Goal: Information Seeking & Learning: Learn about a topic

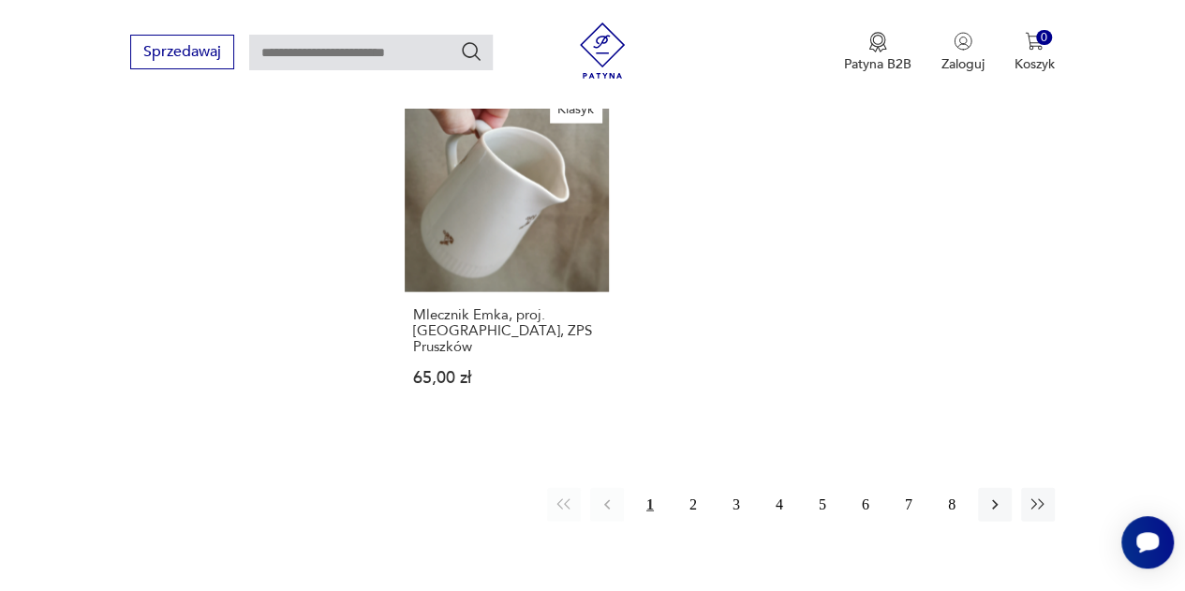
scroll to position [2102, 0]
click at [687, 487] on button "2" at bounding box center [693, 504] width 34 height 34
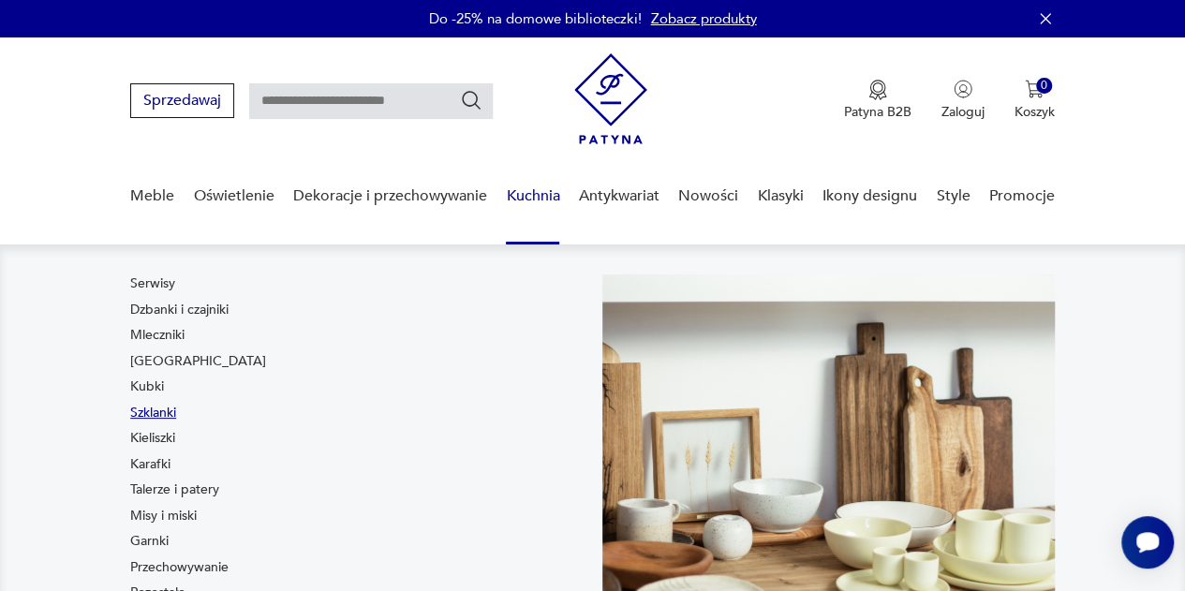
click at [159, 412] on link "Szklanki" at bounding box center [153, 413] width 46 height 19
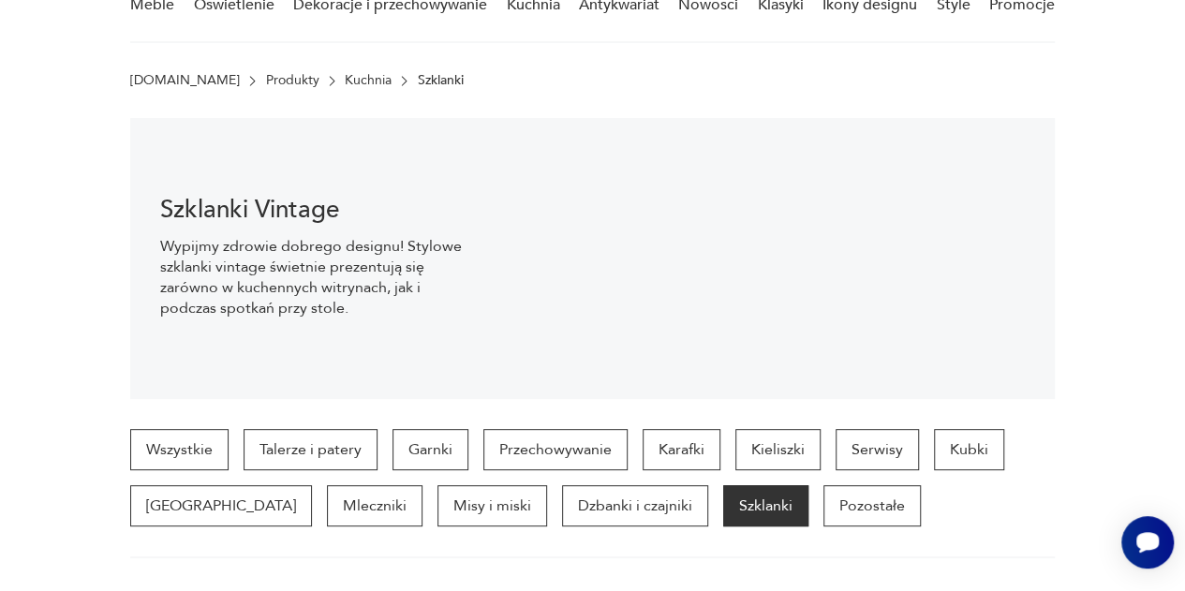
scroll to position [194, 0]
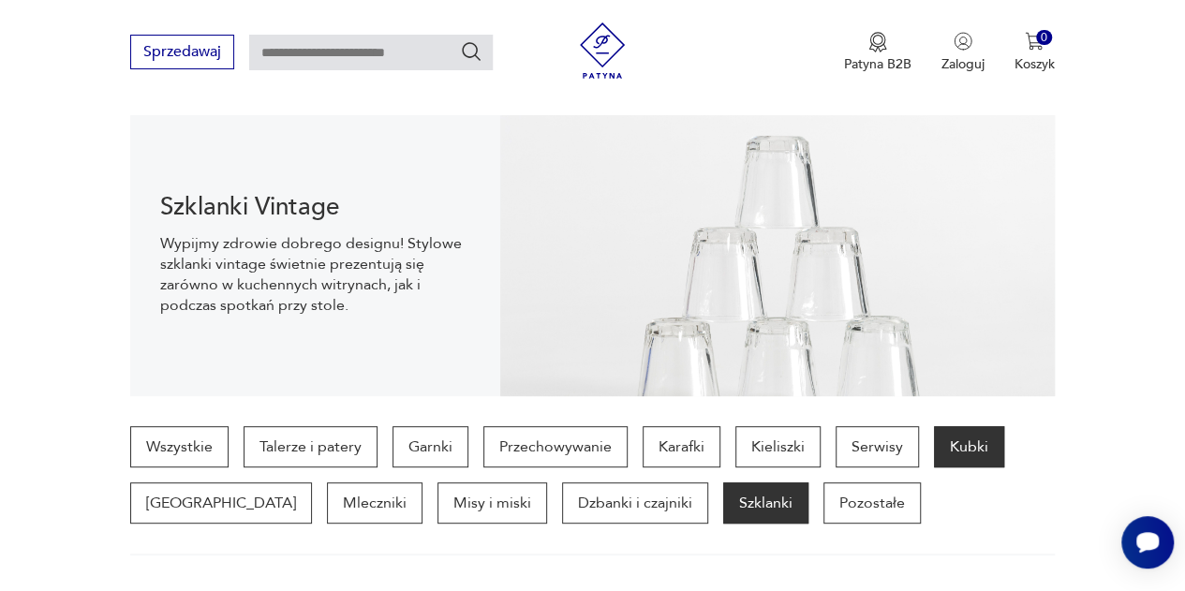
click at [966, 447] on p "Kubki" at bounding box center [969, 446] width 70 height 41
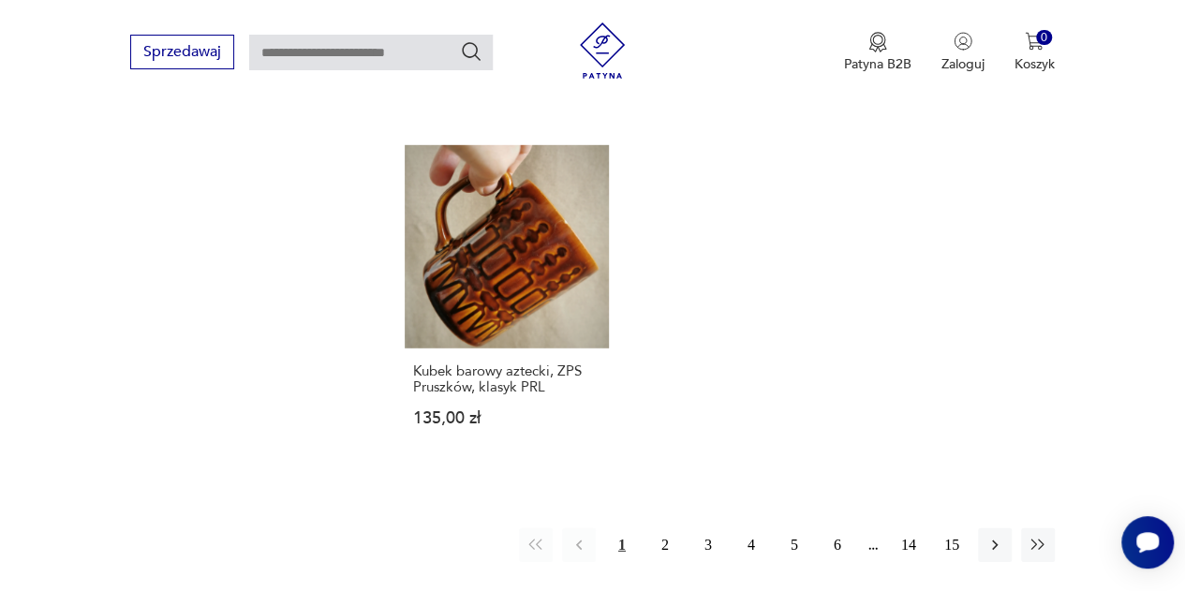
scroll to position [2553, 0]
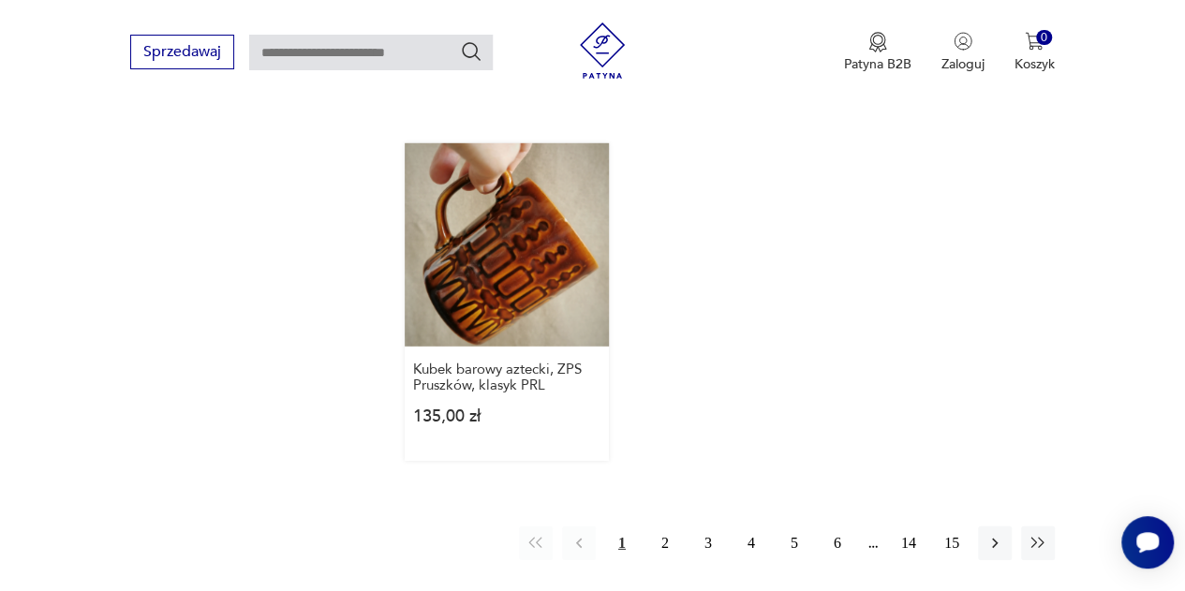
click at [562, 205] on link "Kubek barowy aztecki, ZPS Pruszków, klasyk PRL 135,00 zł" at bounding box center [507, 302] width 204 height 318
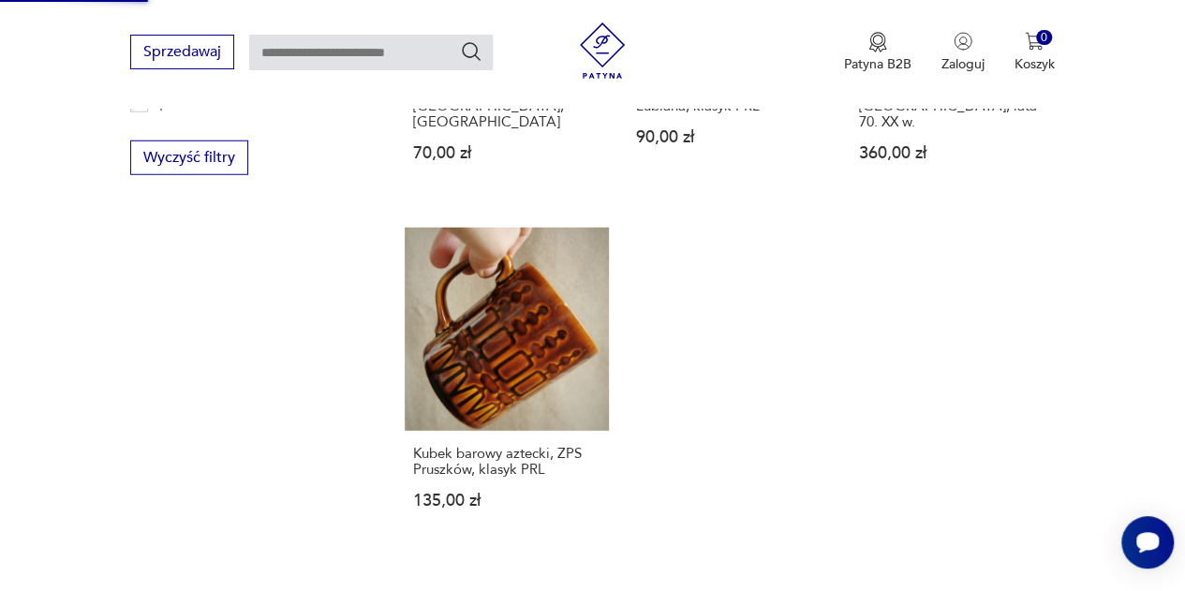
scroll to position [2471, 0]
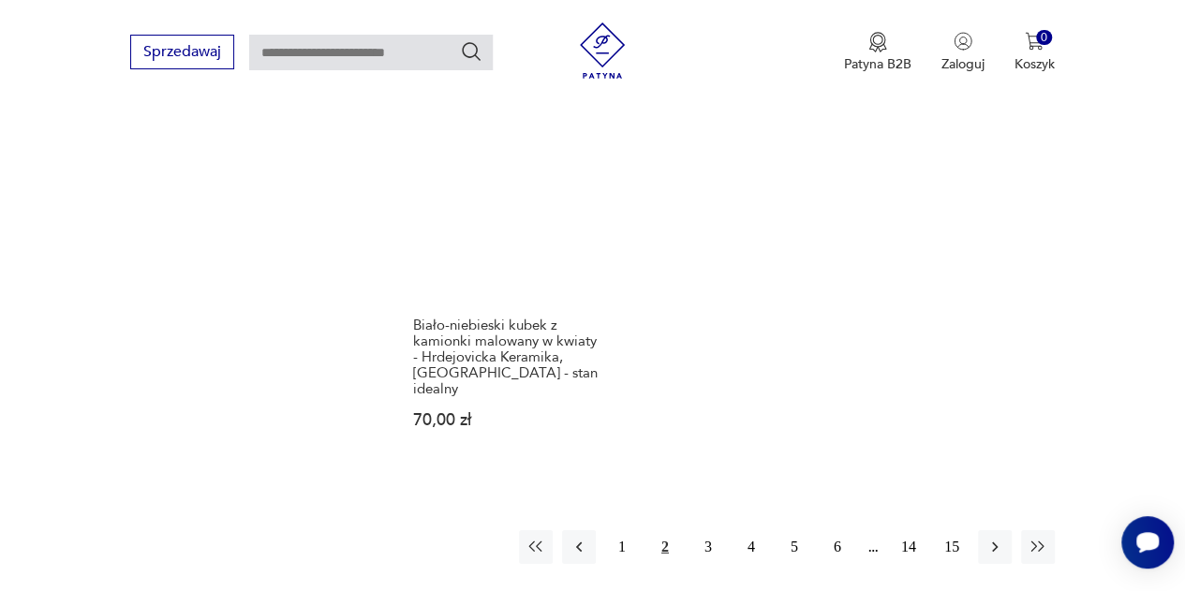
scroll to position [2583, 0]
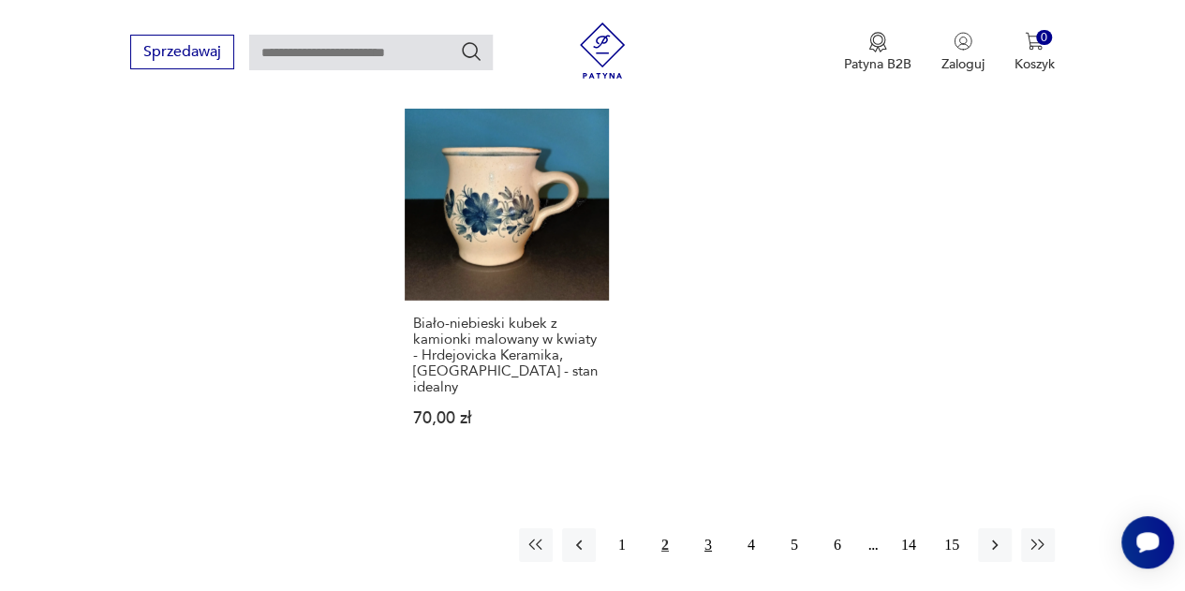
click at [702, 528] on button "3" at bounding box center [708, 545] width 34 height 34
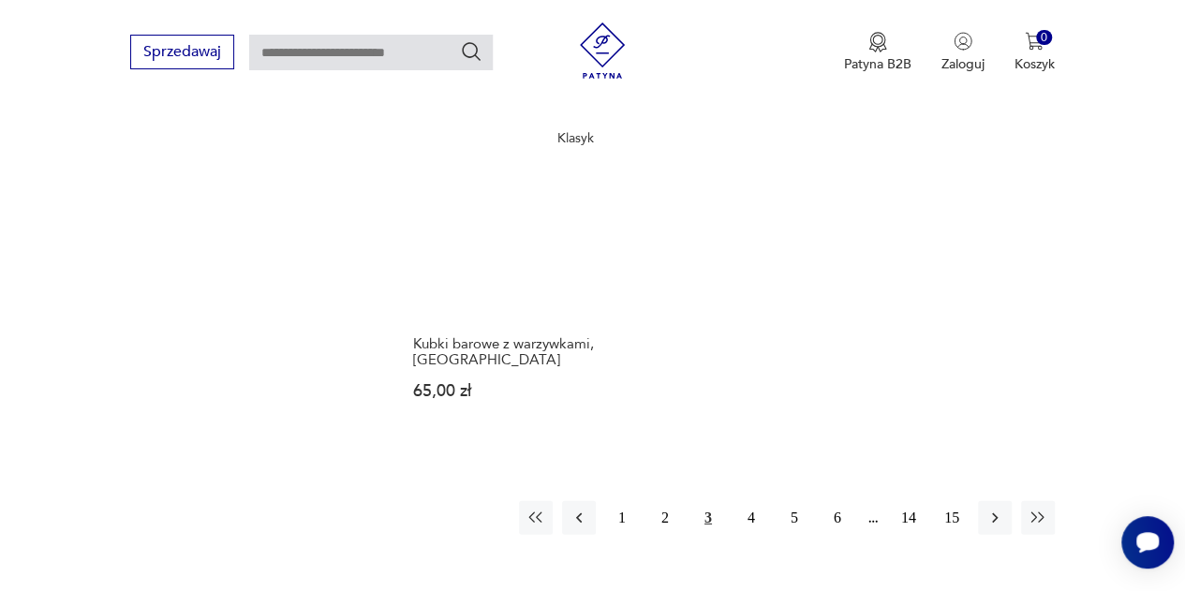
scroll to position [2566, 0]
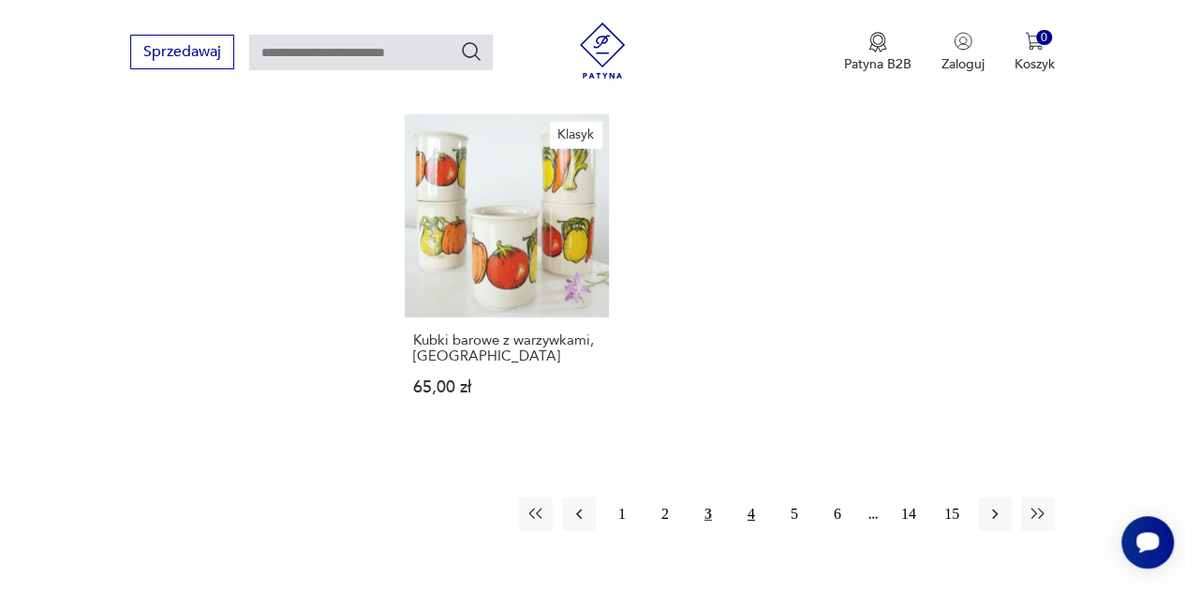
click at [749, 497] on button "4" at bounding box center [751, 514] width 34 height 34
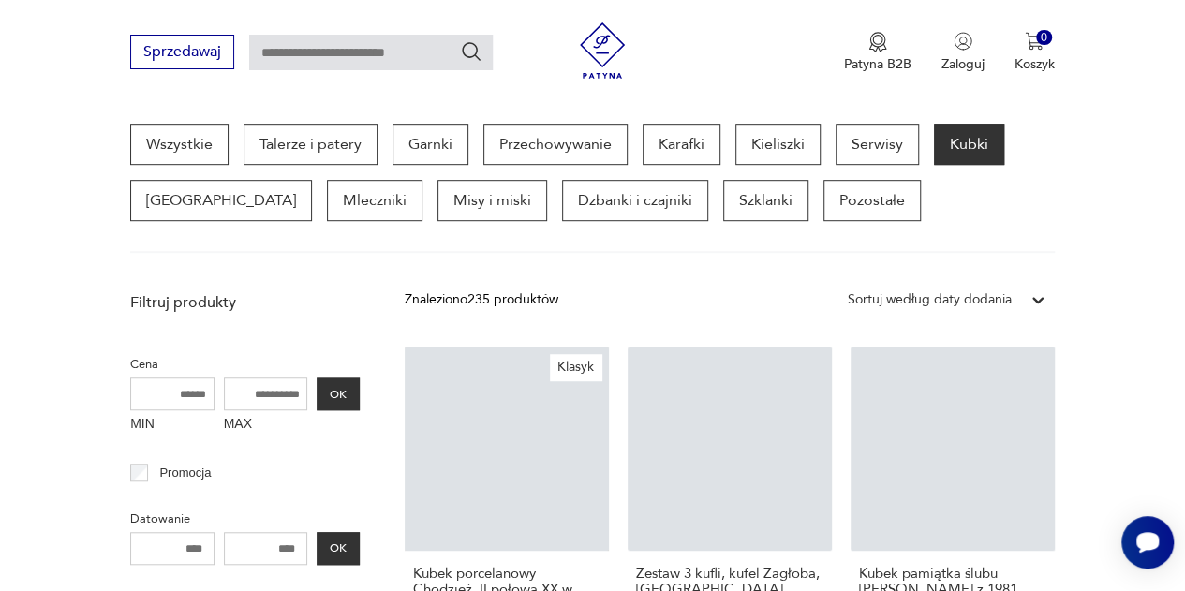
scroll to position [712, 0]
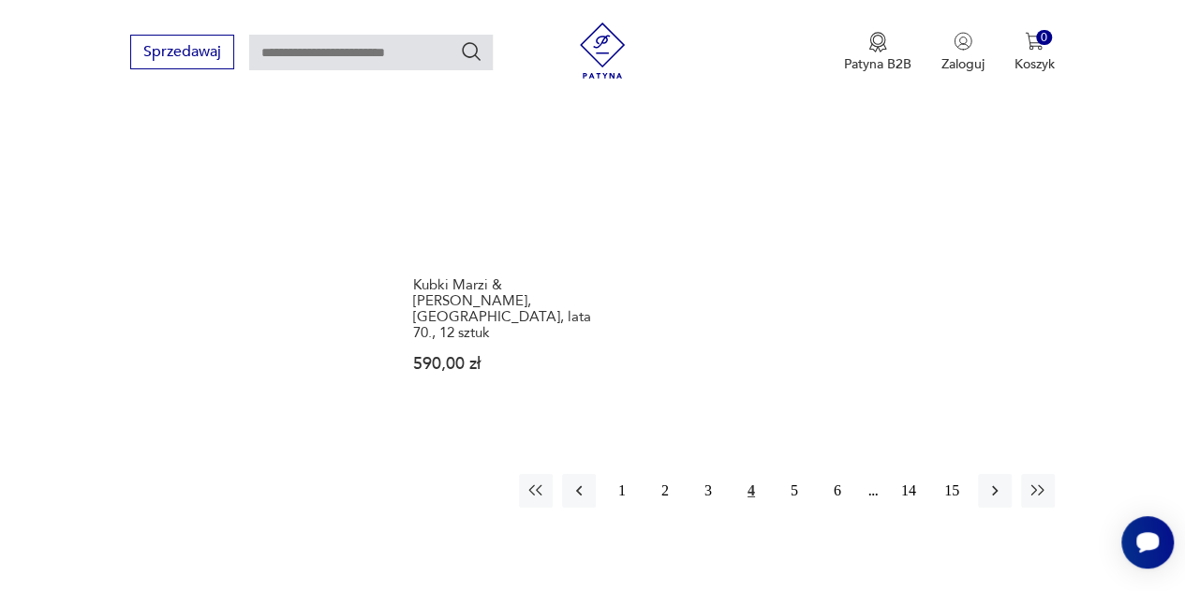
scroll to position [2643, 0]
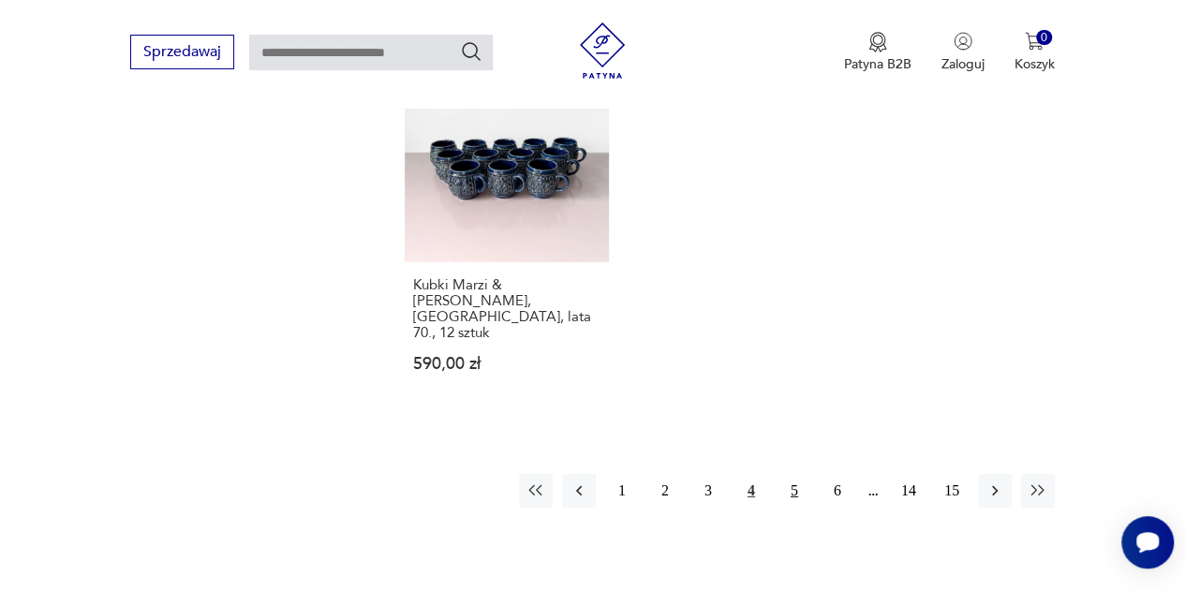
click at [796, 474] on button "5" at bounding box center [794, 491] width 34 height 34
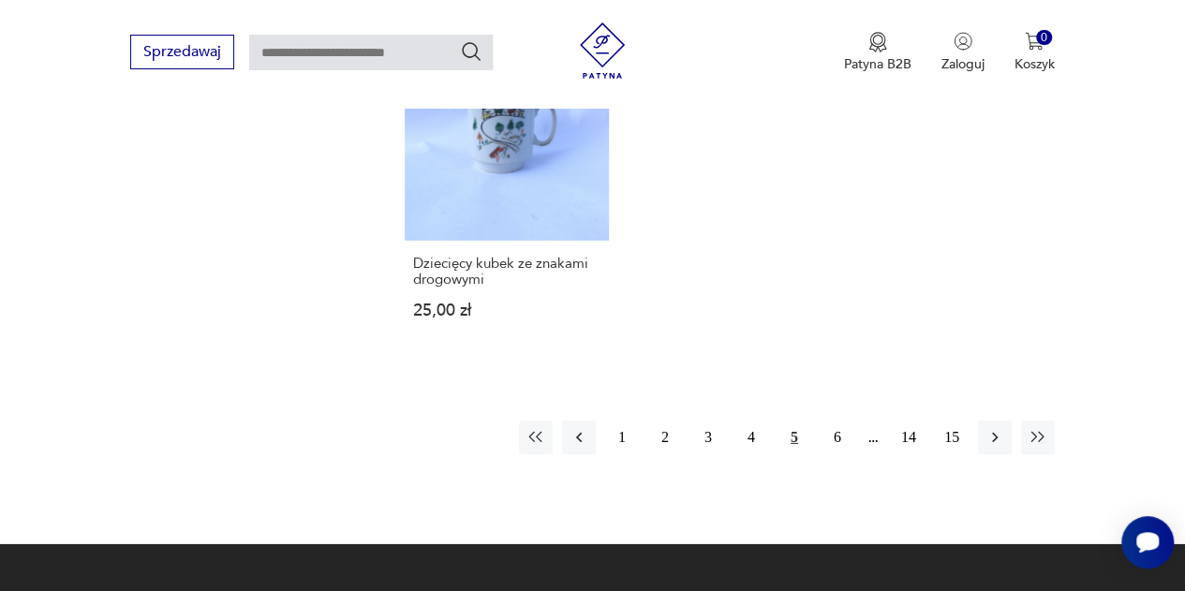
scroll to position [2823, 0]
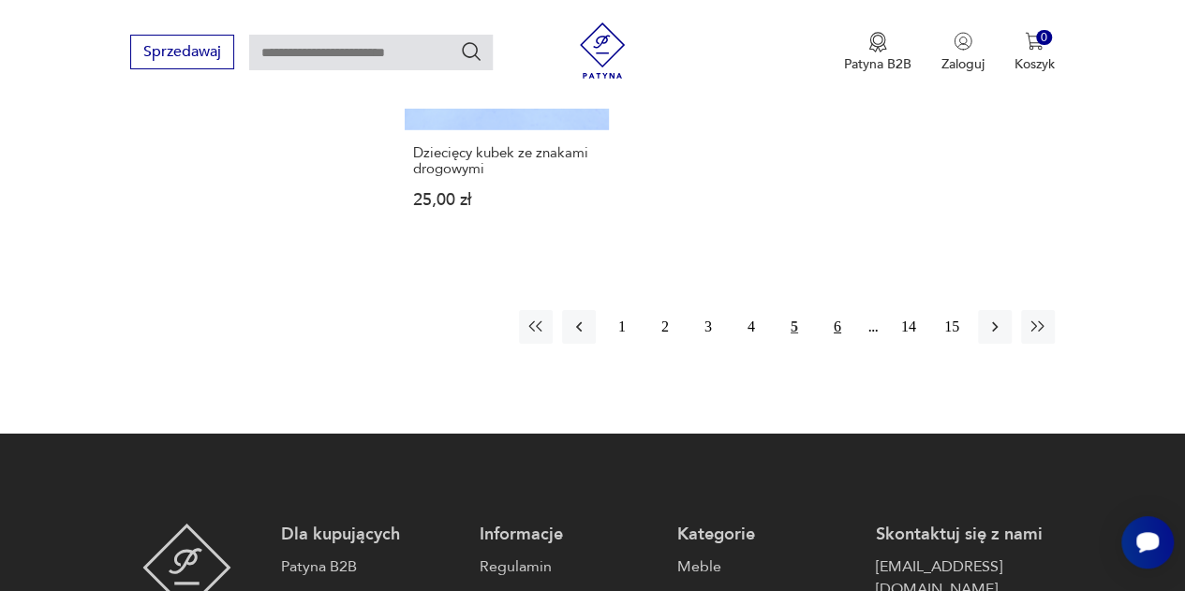
click at [842, 310] on button "6" at bounding box center [837, 327] width 34 height 34
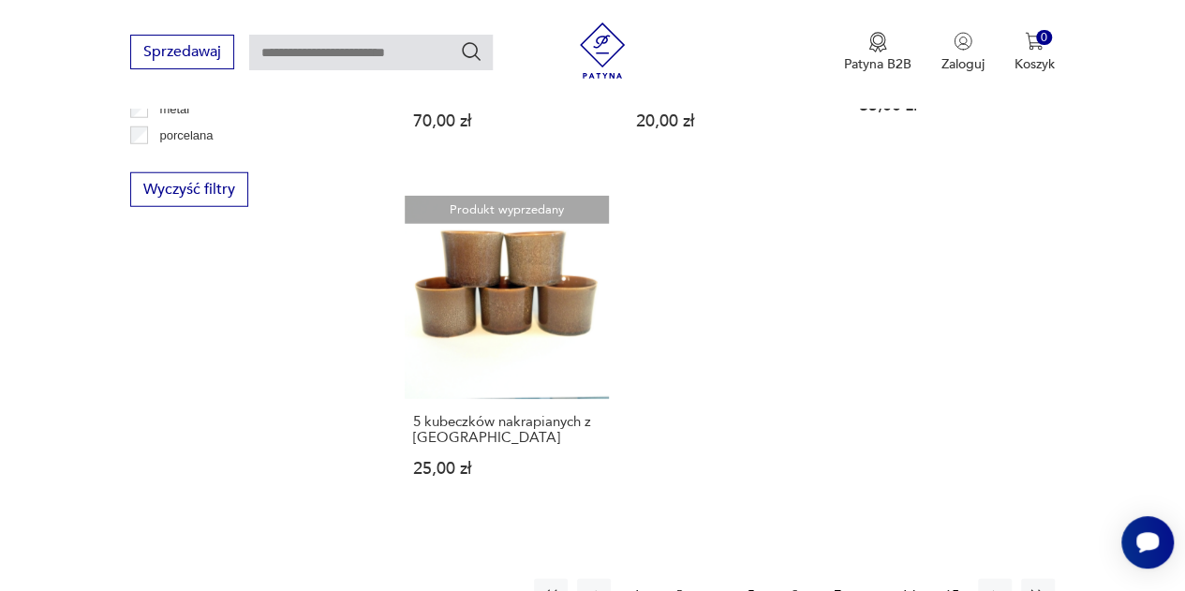
scroll to position [2566, 0]
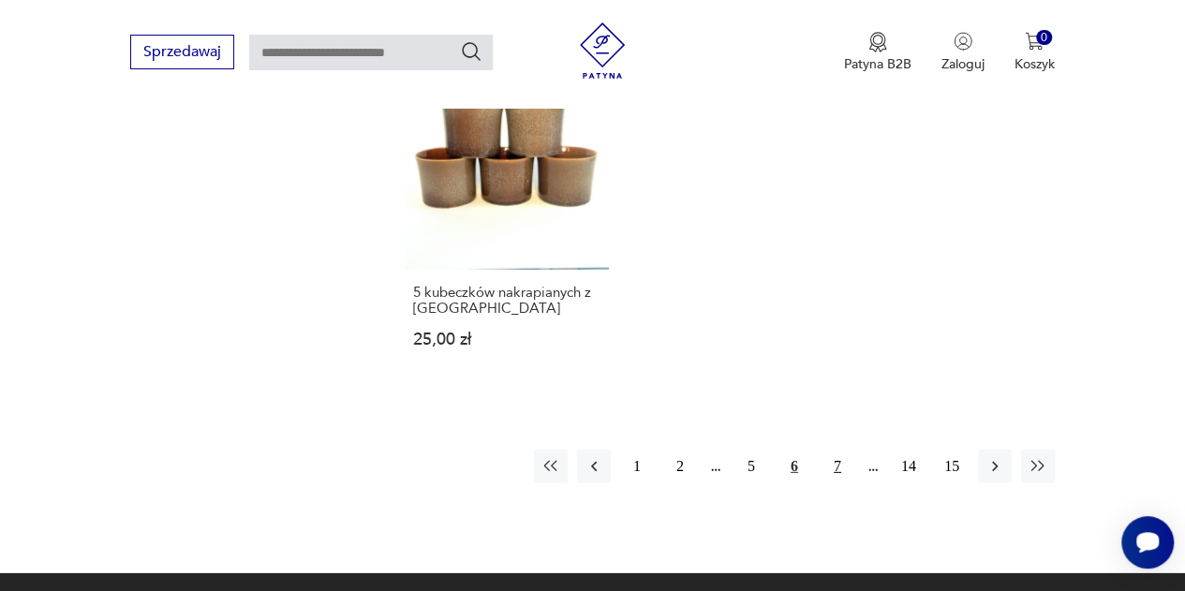
click at [842, 450] on button "7" at bounding box center [837, 467] width 34 height 34
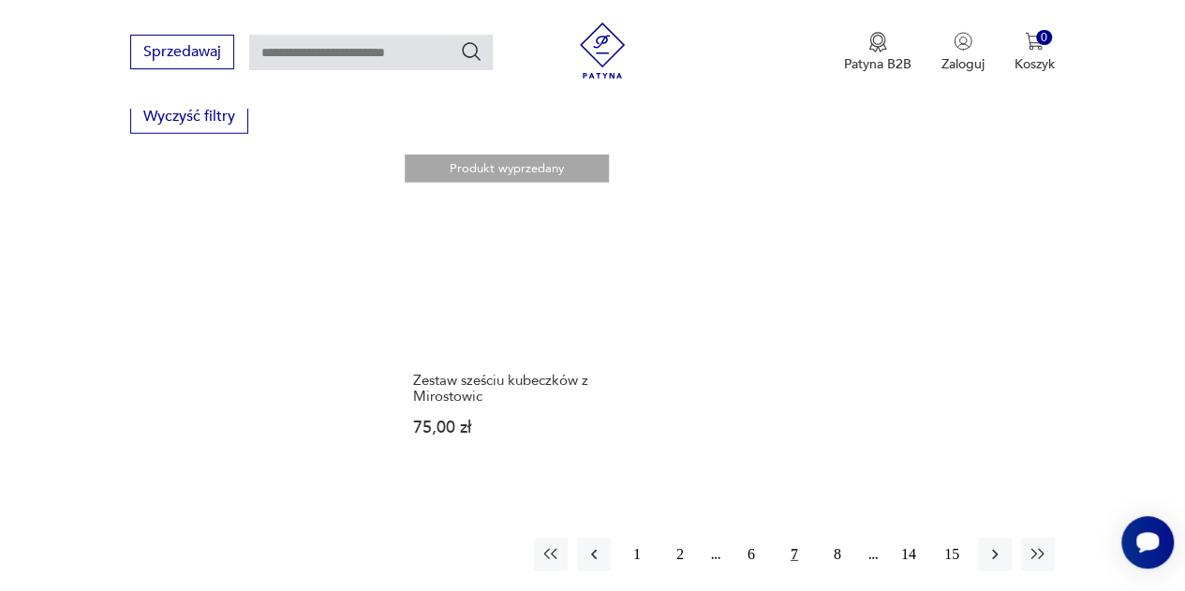
scroll to position [2637, 0]
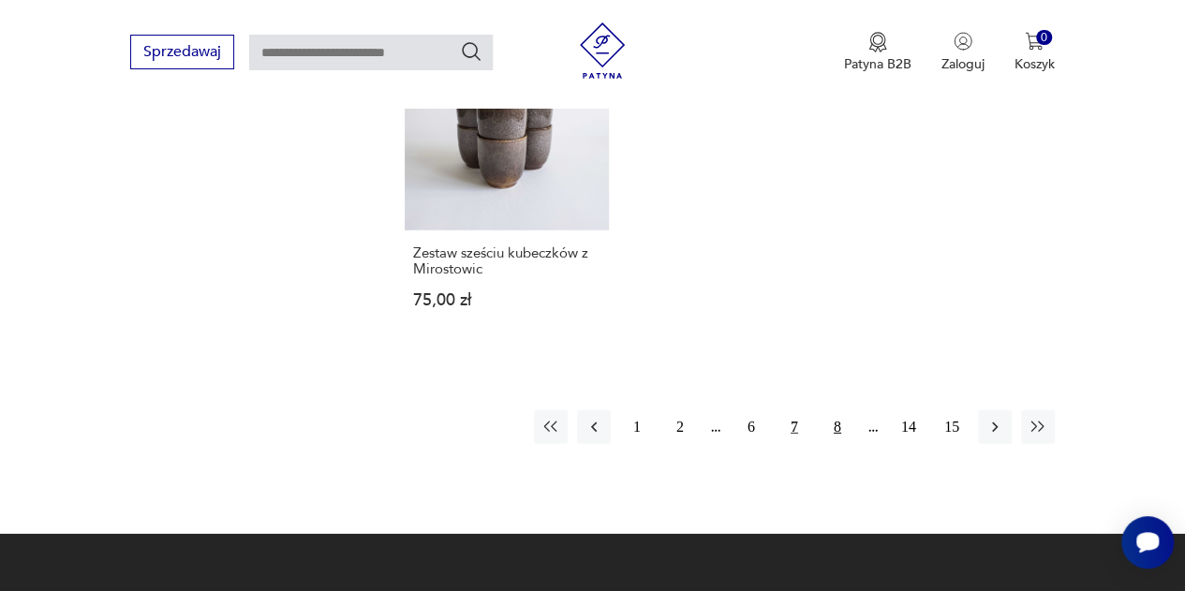
click at [837, 432] on button "8" at bounding box center [837, 427] width 34 height 34
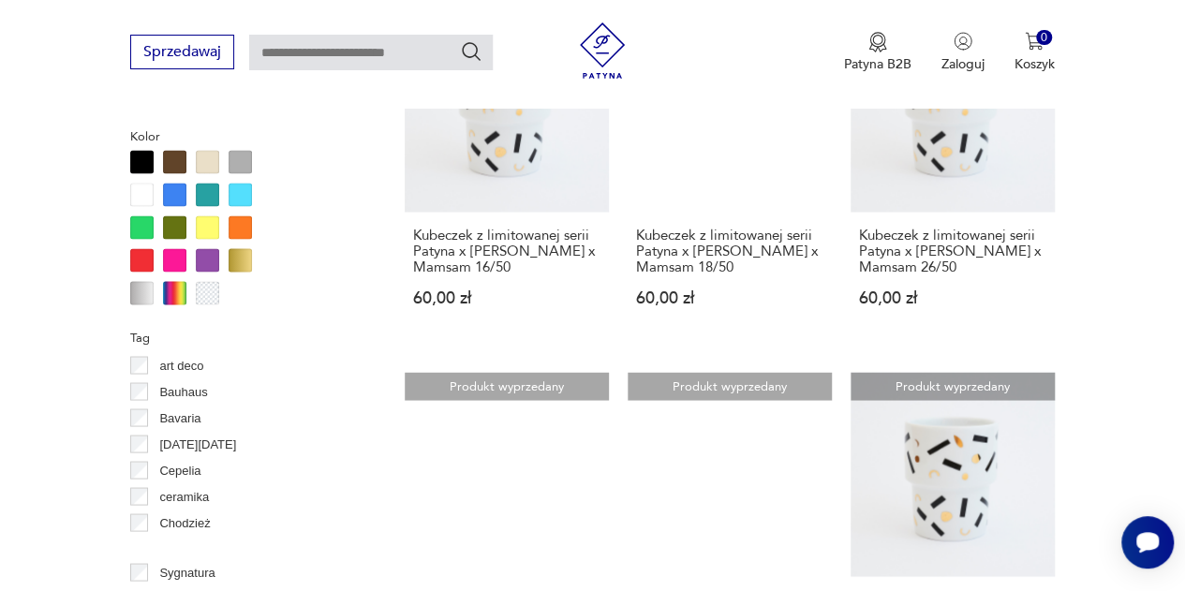
scroll to position [1564, 0]
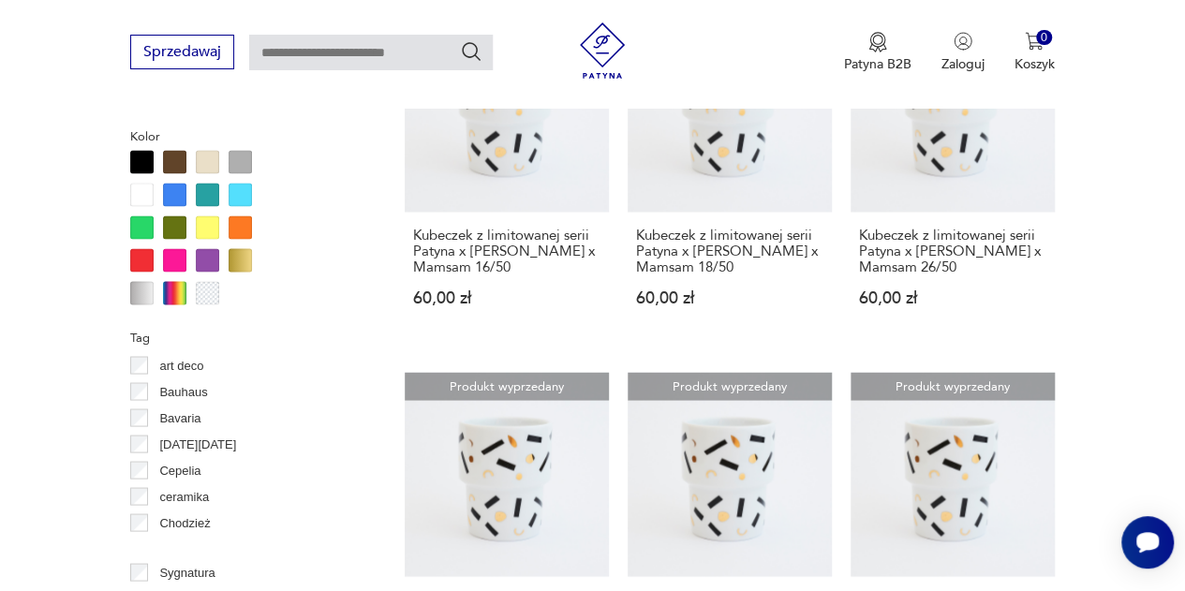
click at [1122, 254] on section "Filtruj produkty Cena MIN MAX OK Promocja Datowanie OK Kraj pochodzenia Polska …" at bounding box center [592, 419] width 1185 height 2408
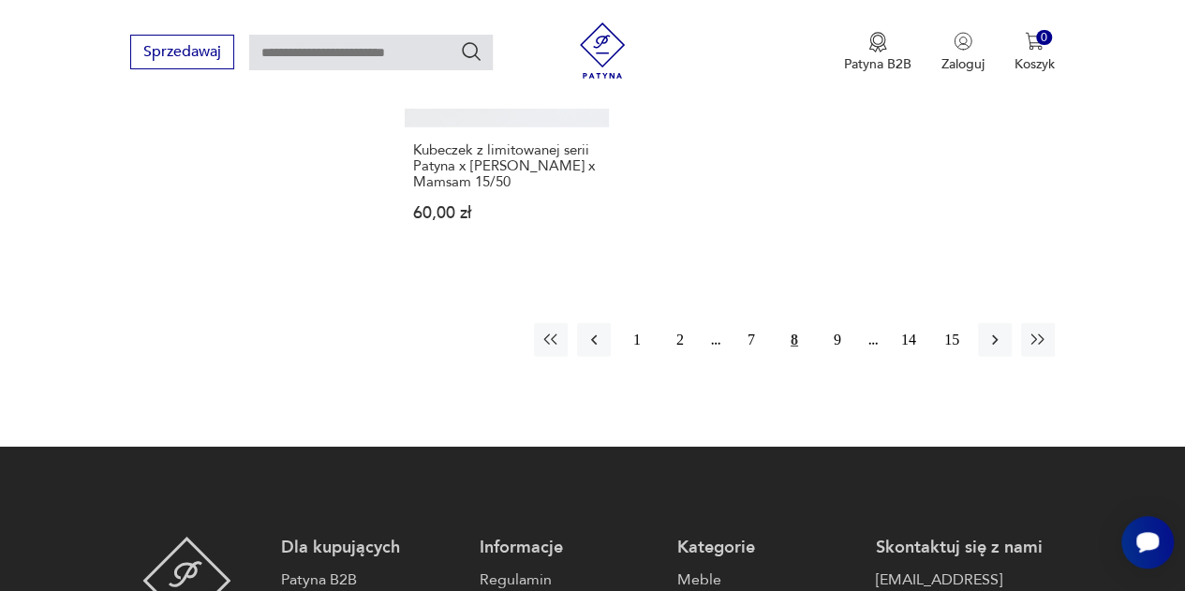
scroll to position [2892, 0]
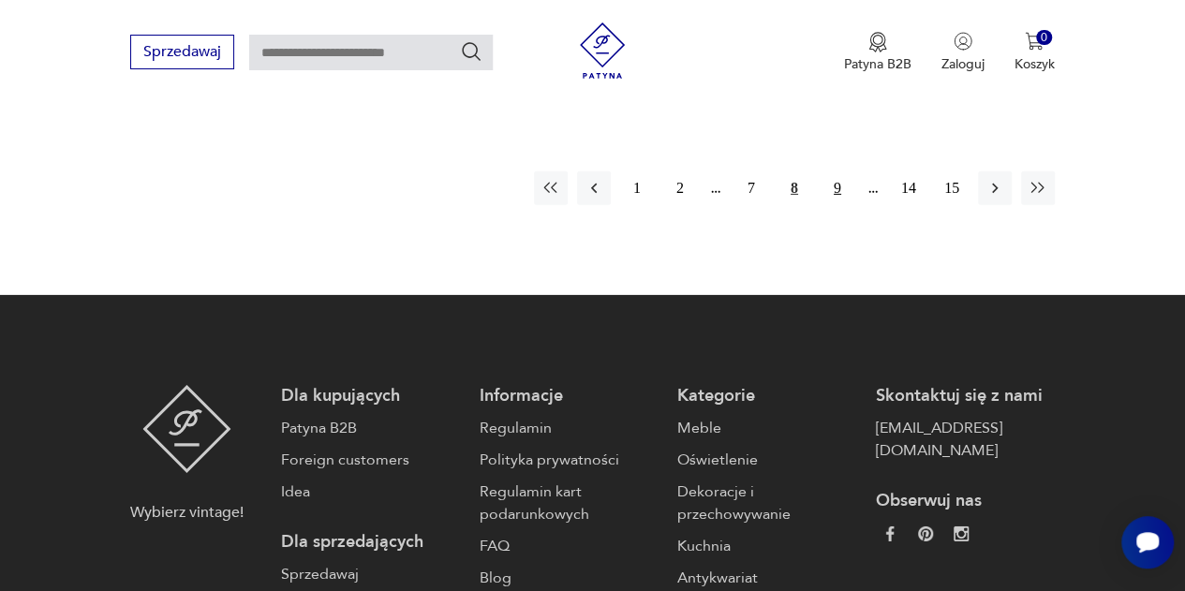
click at [837, 187] on button "9" at bounding box center [837, 188] width 34 height 34
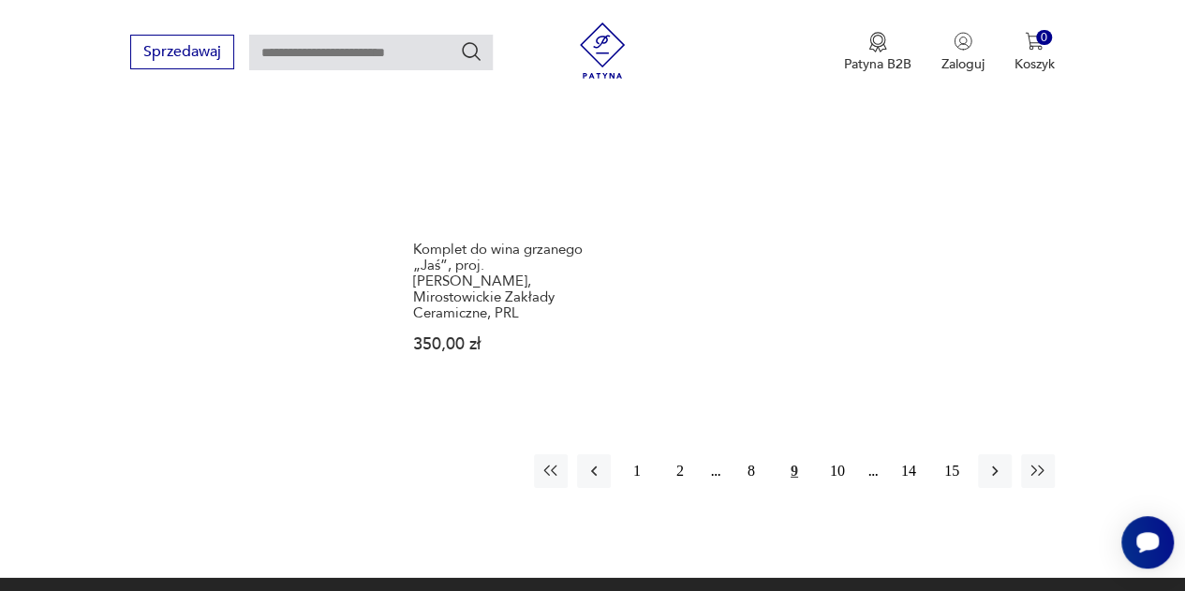
scroll to position [2753, 0]
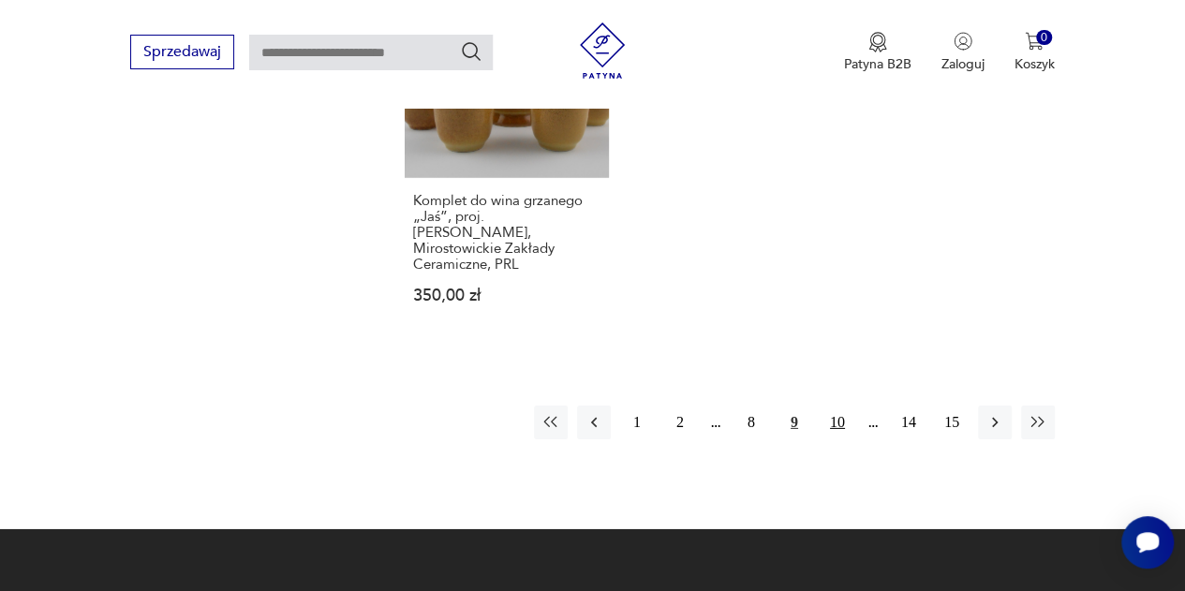
click at [837, 406] on button "10" at bounding box center [837, 423] width 34 height 34
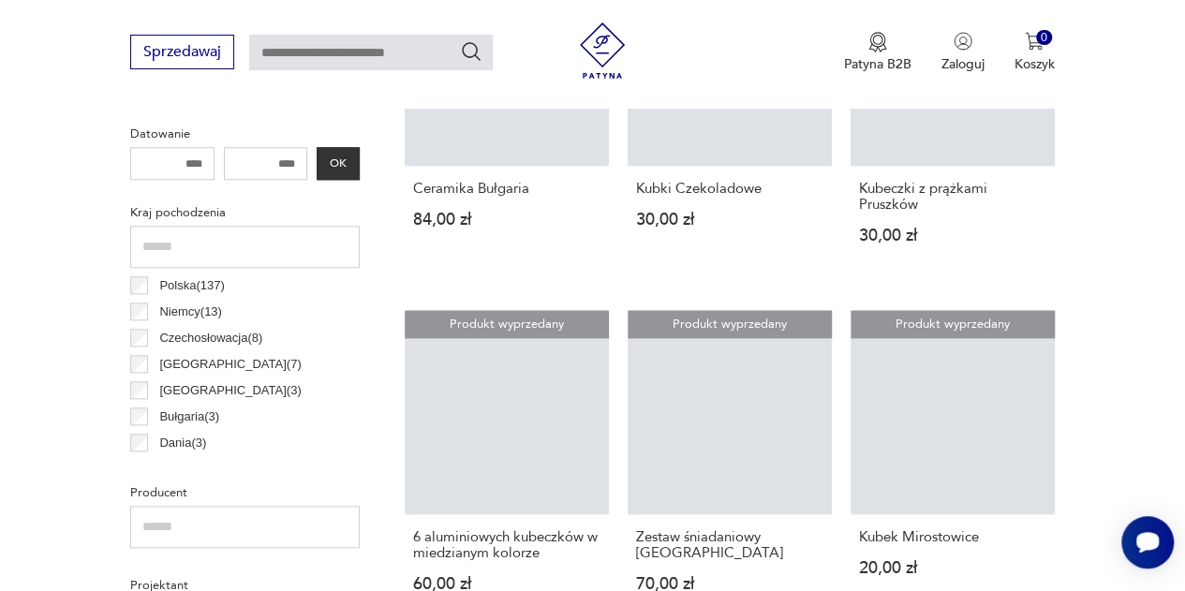
scroll to position [496, 0]
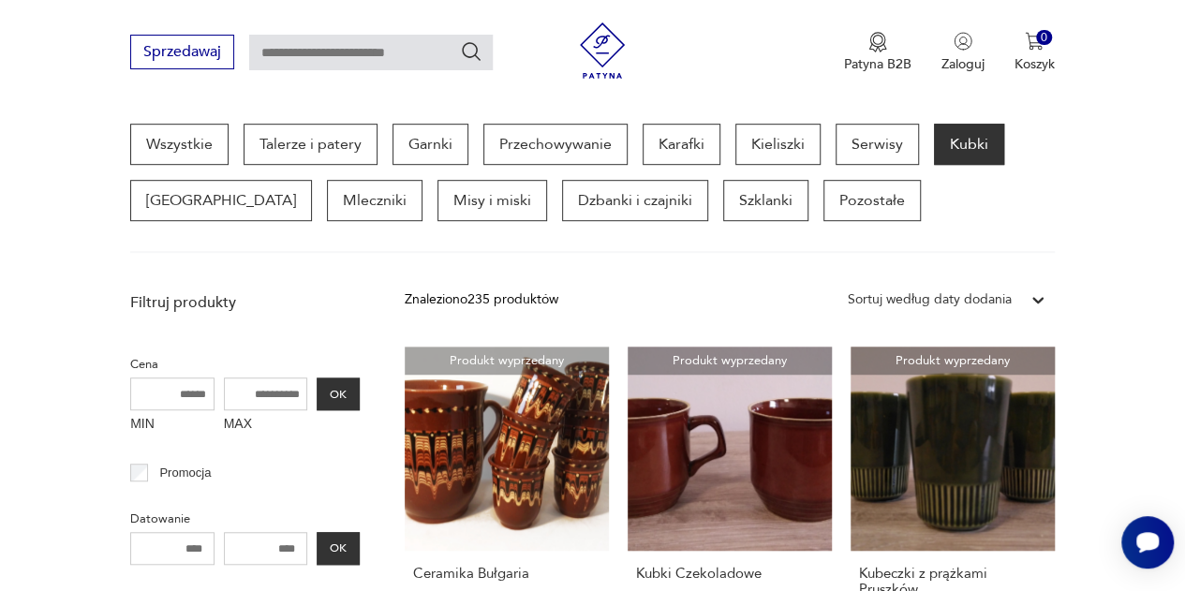
click at [1102, 185] on section "Wszystkie Talerze i patery Garnki Przechowywanie Karafki Kieliszki Serwisy Kubk…" at bounding box center [592, 188] width 1185 height 129
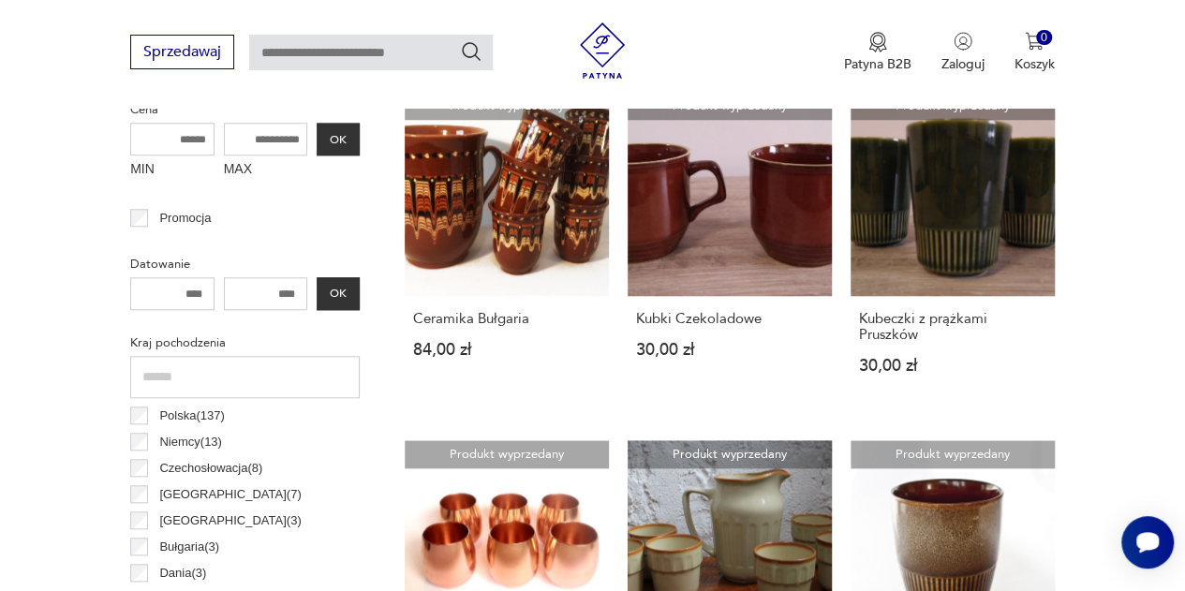
scroll to position [762, 0]
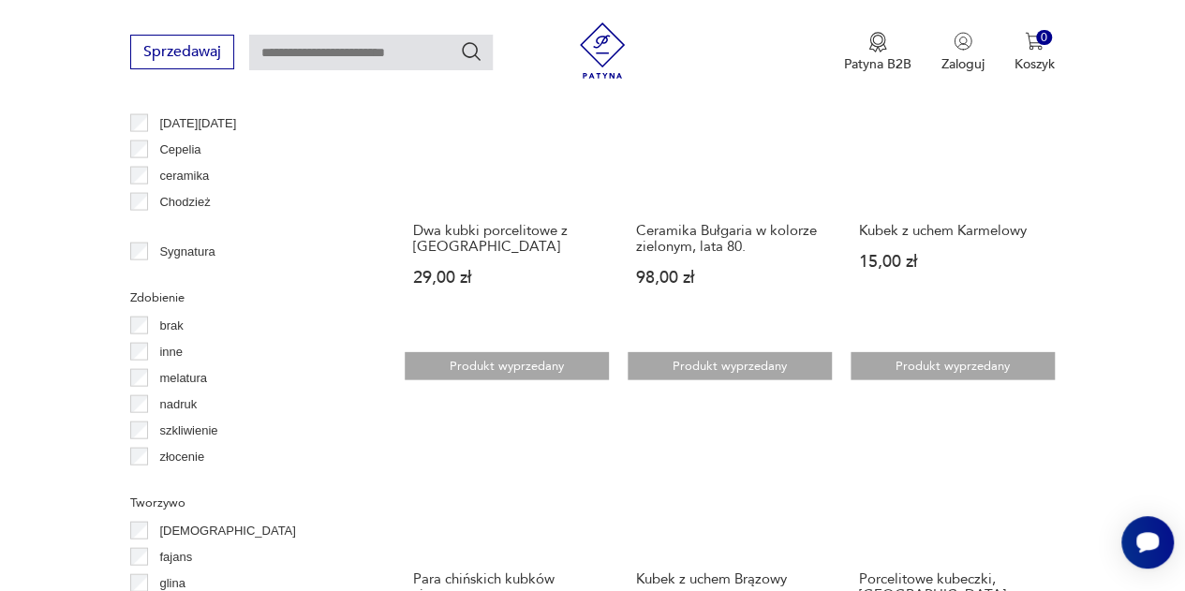
scroll to position [1937, 0]
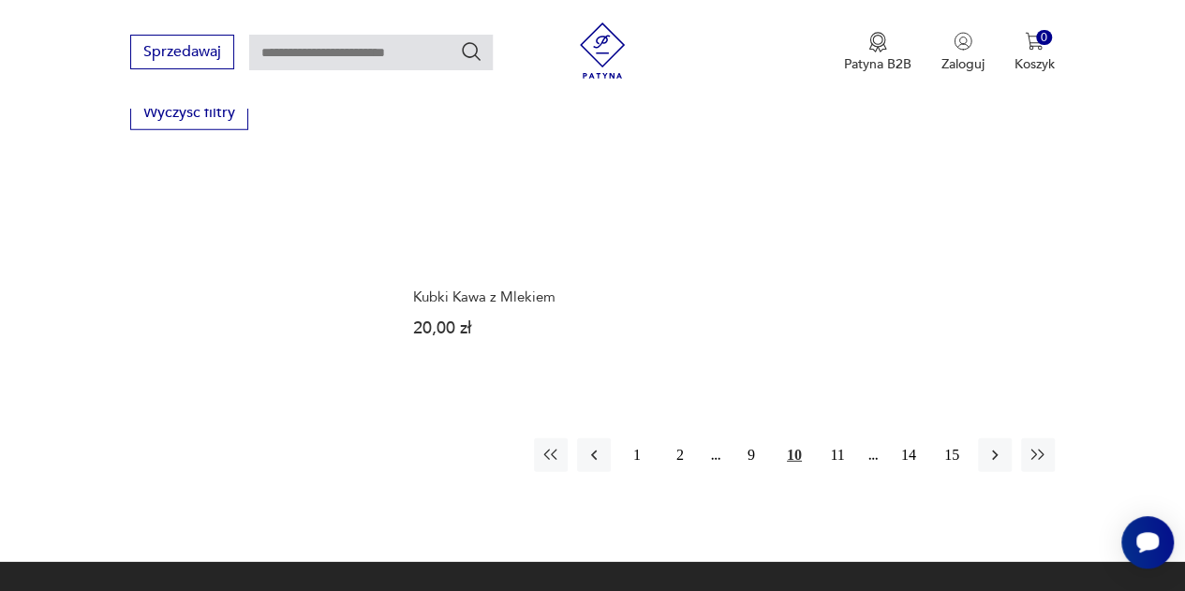
scroll to position [2542, 0]
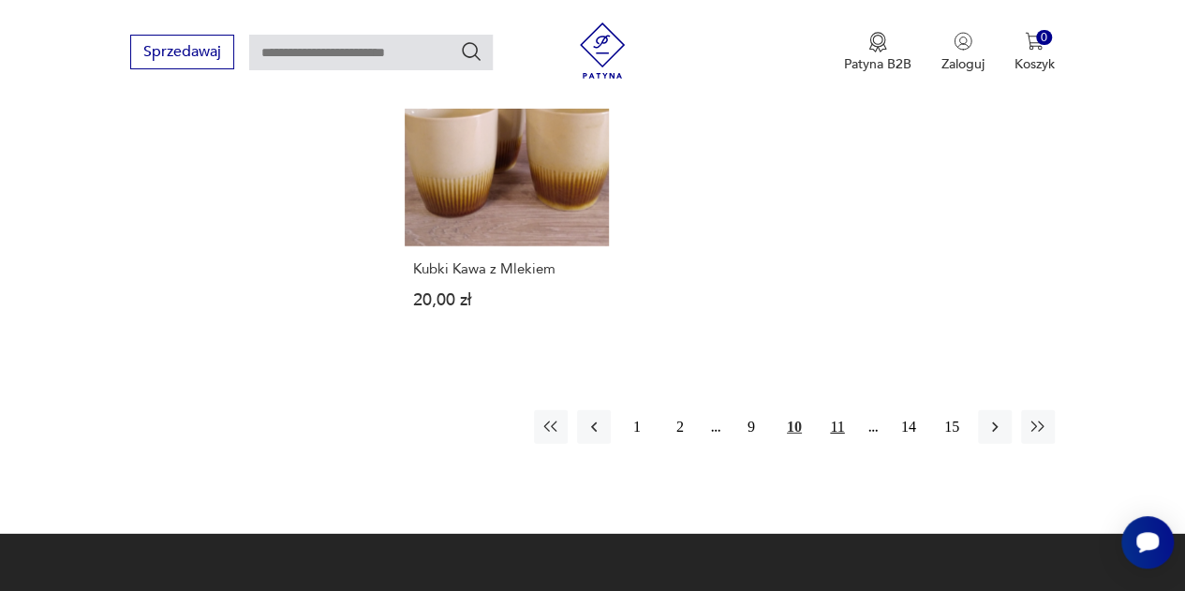
click at [826, 432] on button "11" at bounding box center [837, 427] width 34 height 34
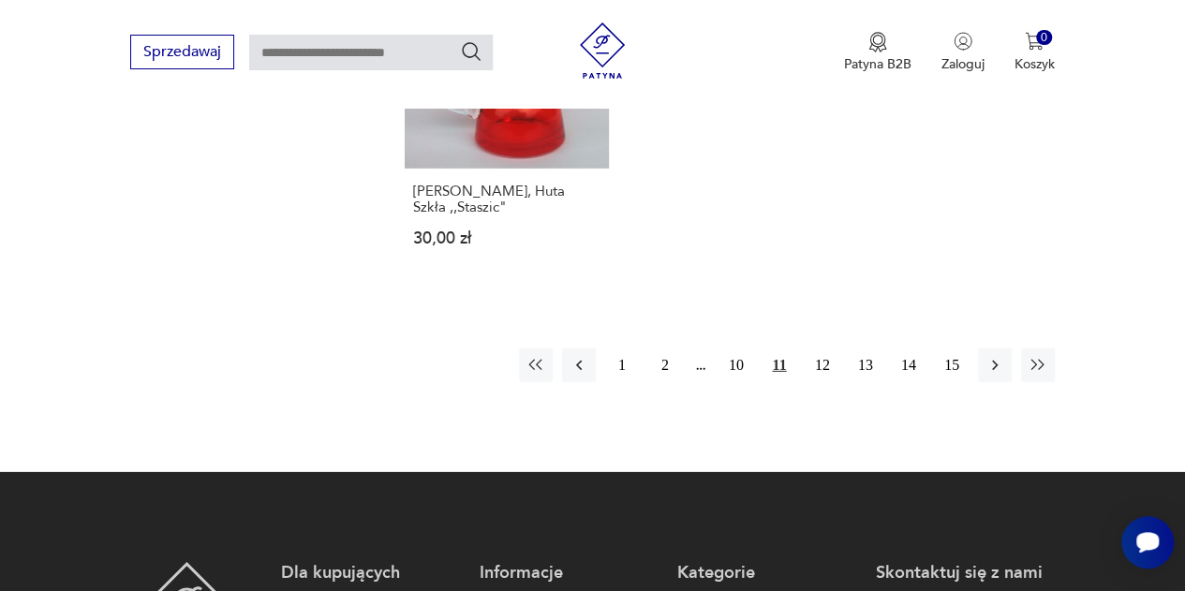
scroll to position [2746, 0]
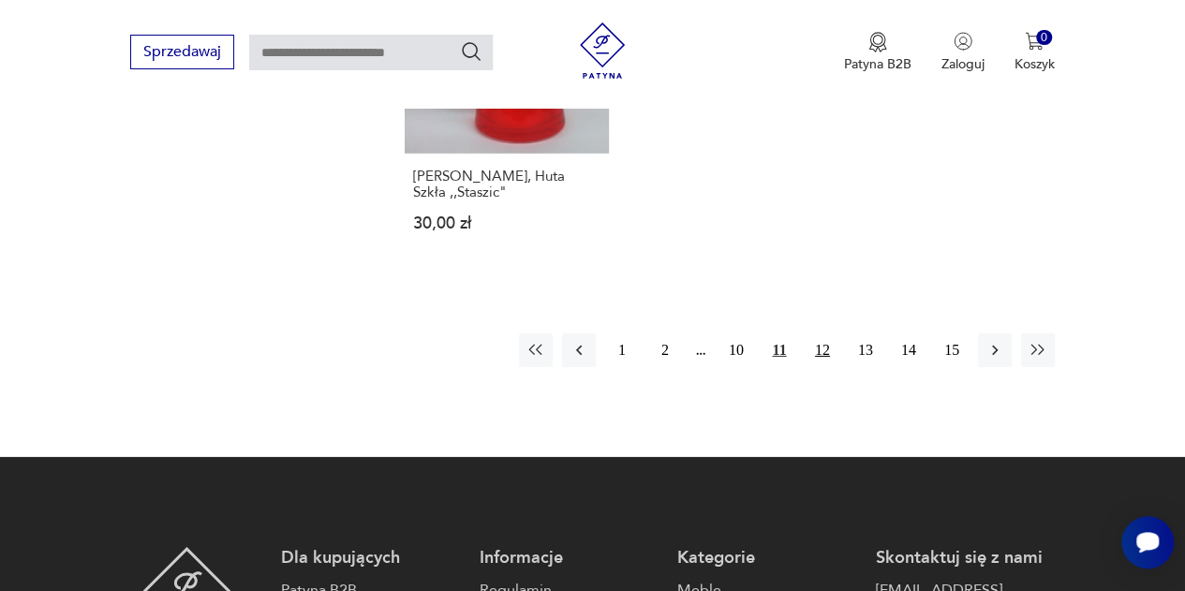
click at [817, 333] on button "12" at bounding box center [822, 350] width 34 height 34
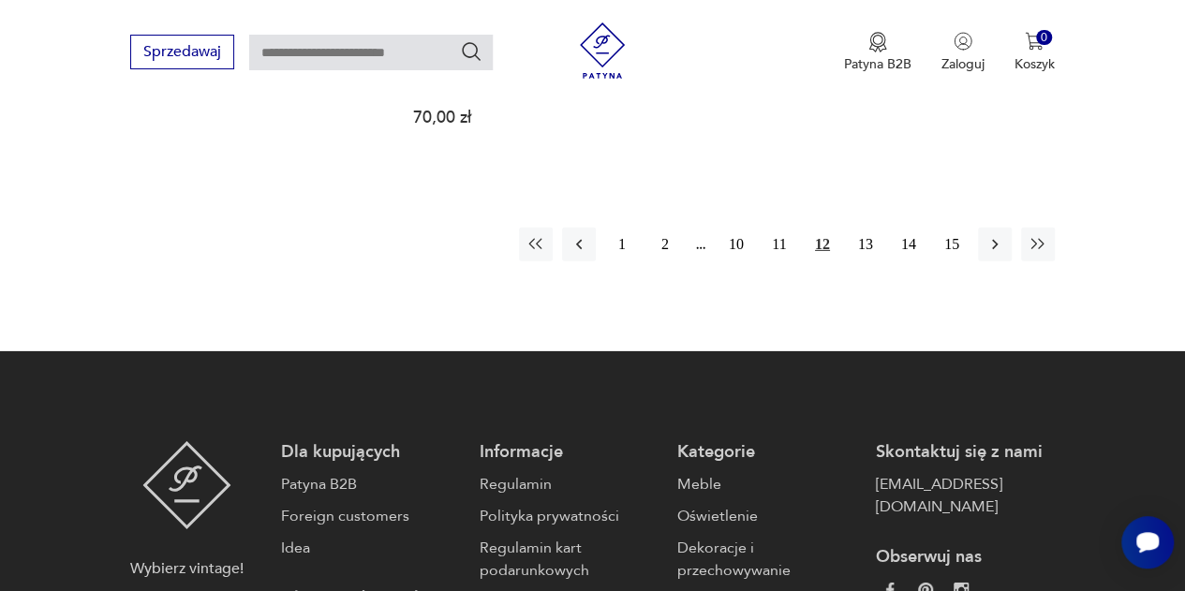
scroll to position [2924, 0]
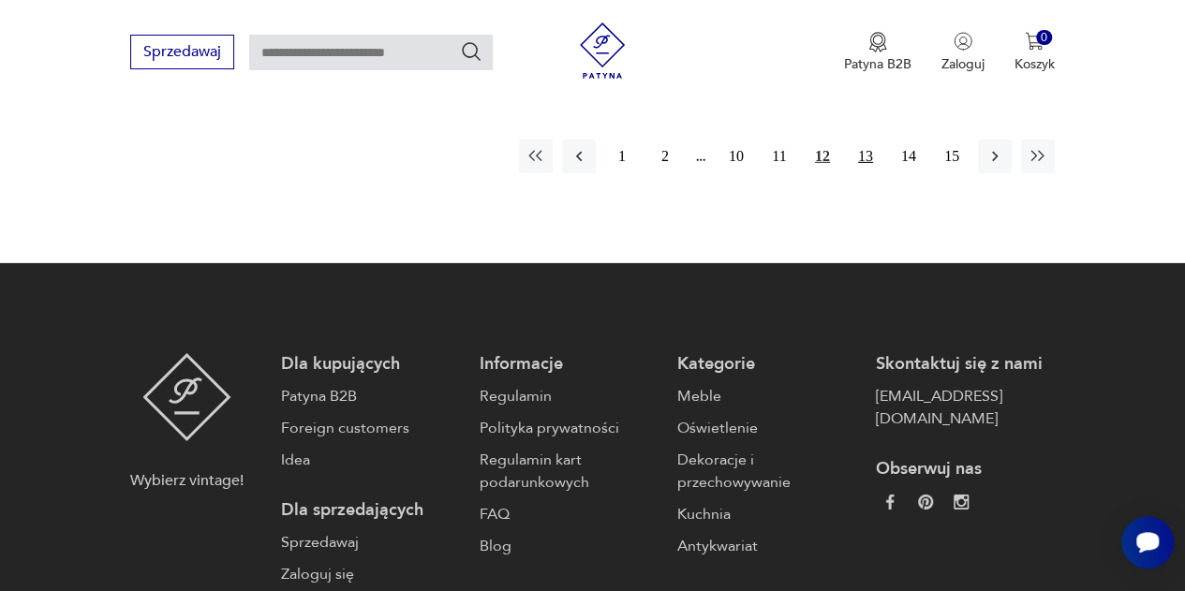
click at [860, 140] on button "13" at bounding box center [866, 157] width 34 height 34
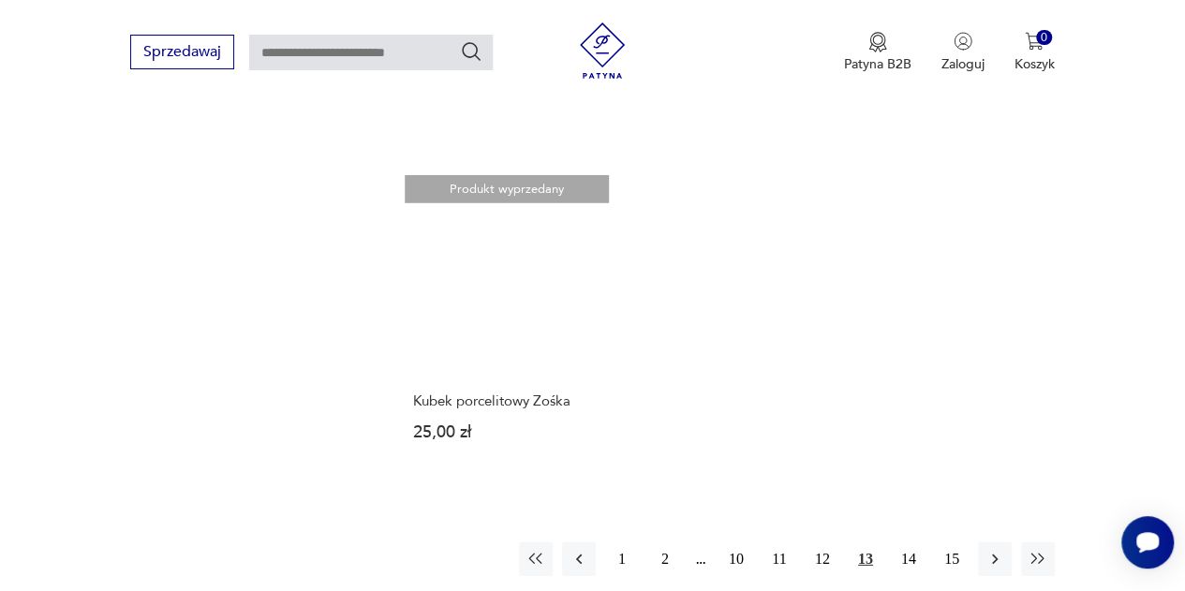
scroll to position [2562, 0]
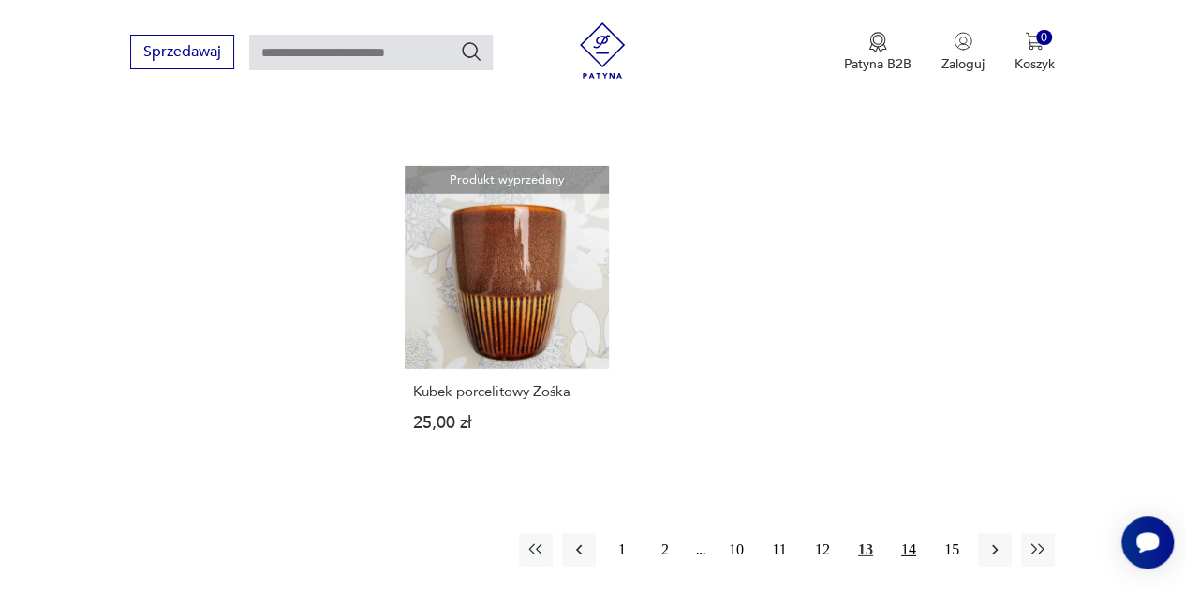
click at [910, 533] on button "14" at bounding box center [909, 550] width 34 height 34
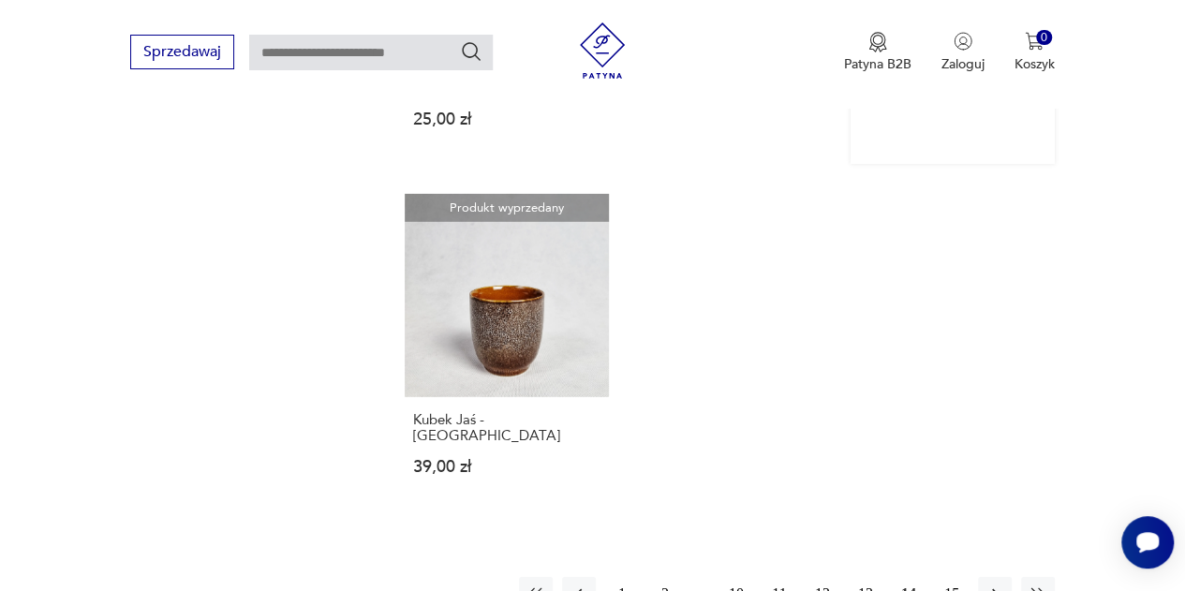
scroll to position [2598, 0]
click at [956, 577] on button "15" at bounding box center [952, 594] width 34 height 34
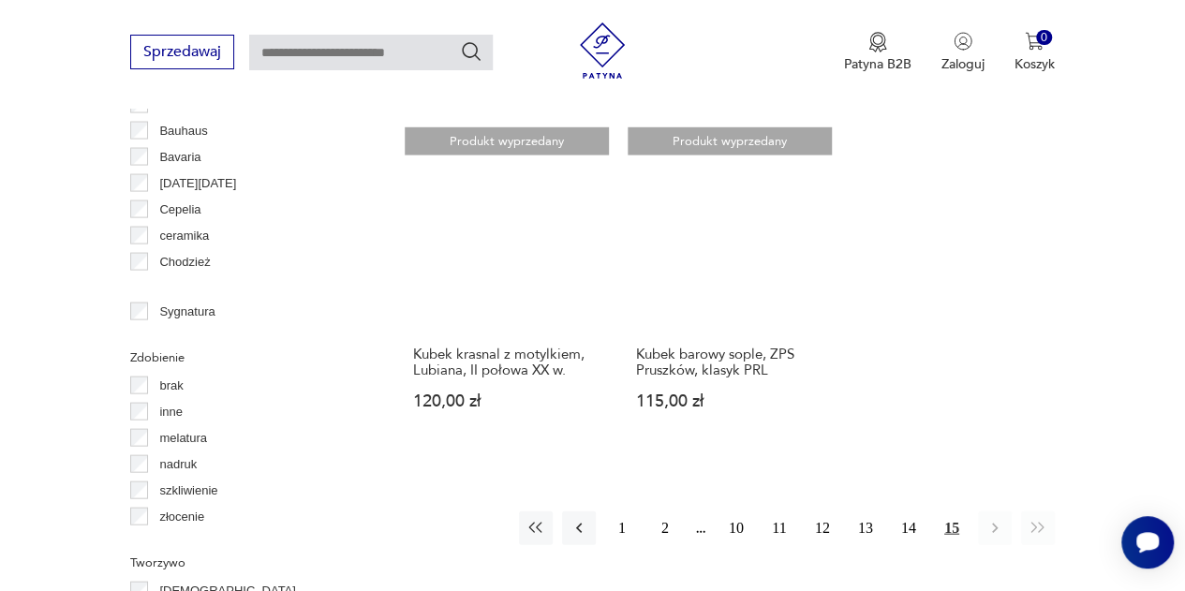
scroll to position [1826, 0]
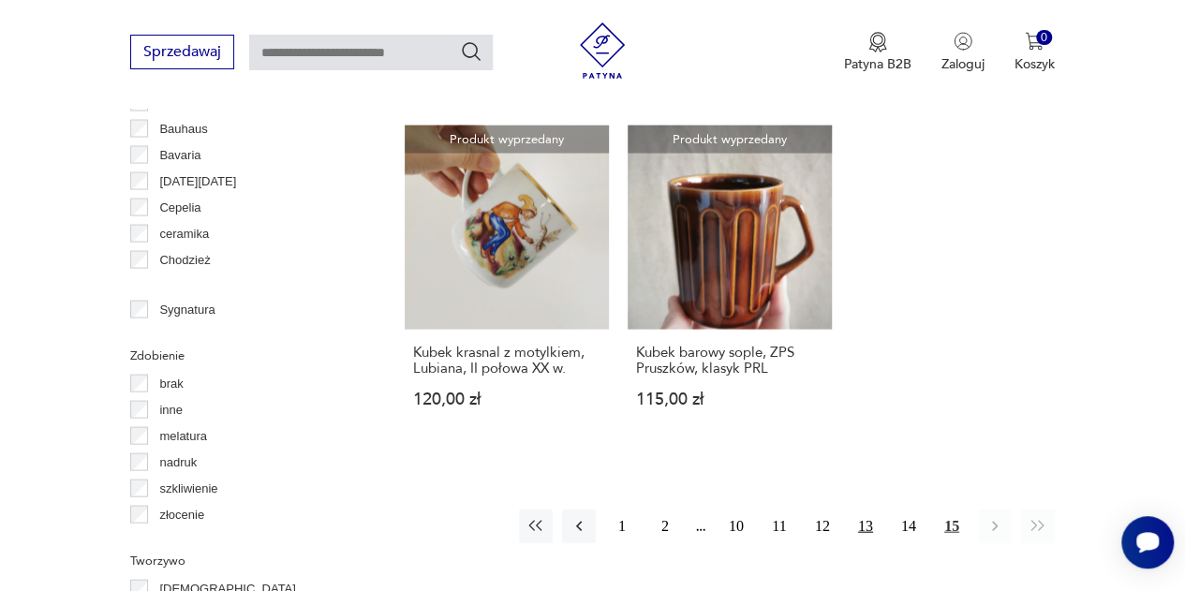
click at [869, 509] on button "13" at bounding box center [866, 526] width 34 height 34
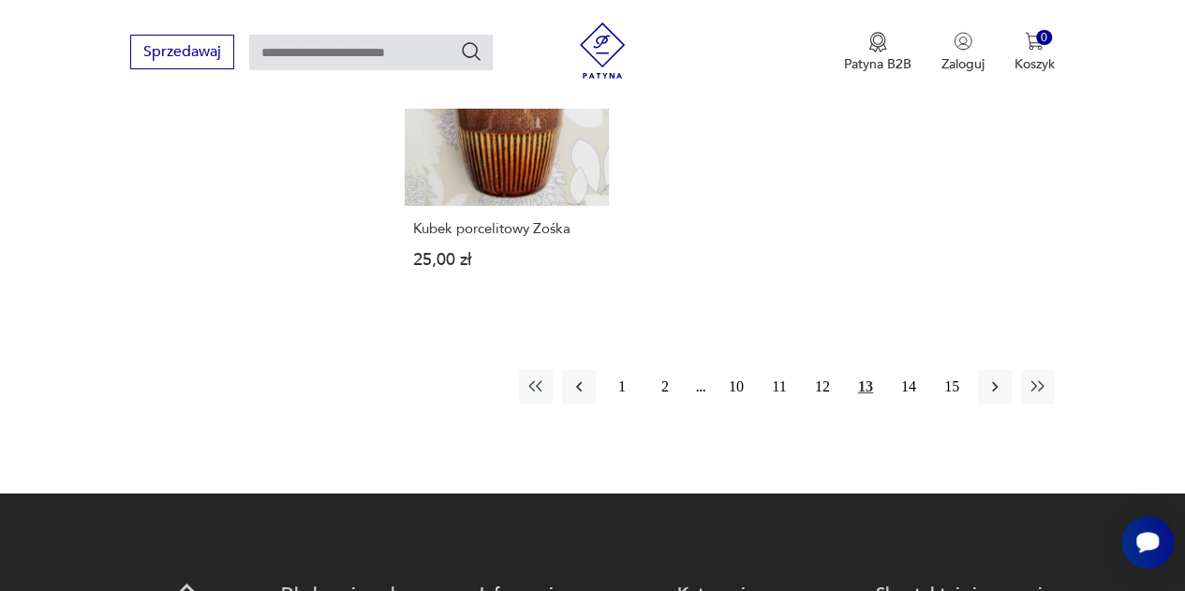
scroll to position [2750, 0]
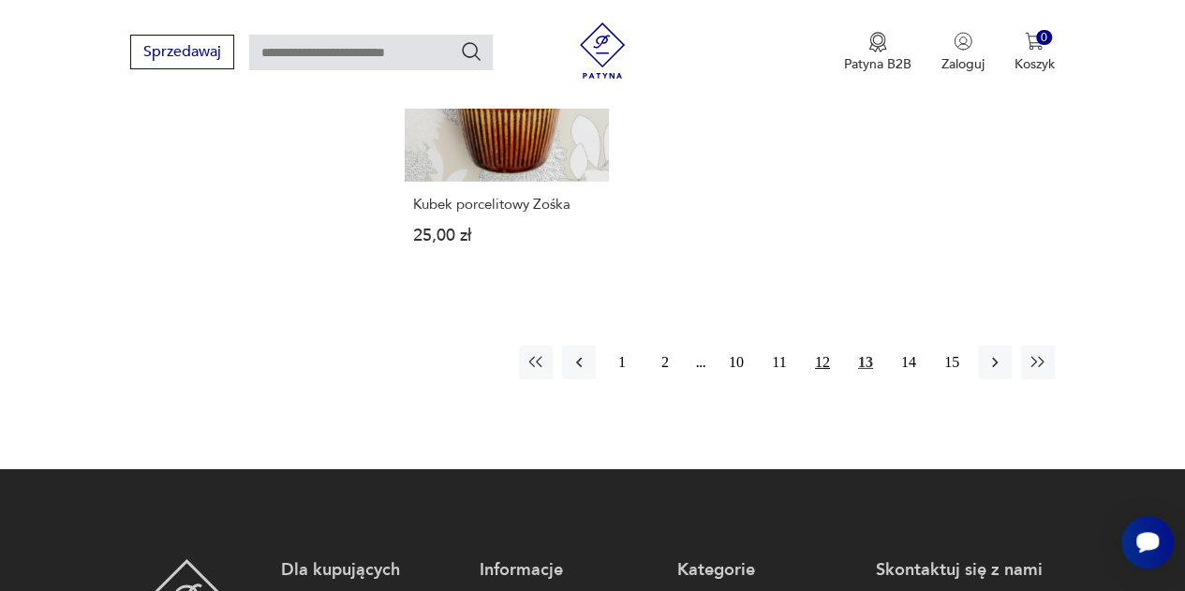
click at [819, 346] on button "12" at bounding box center [822, 363] width 34 height 34
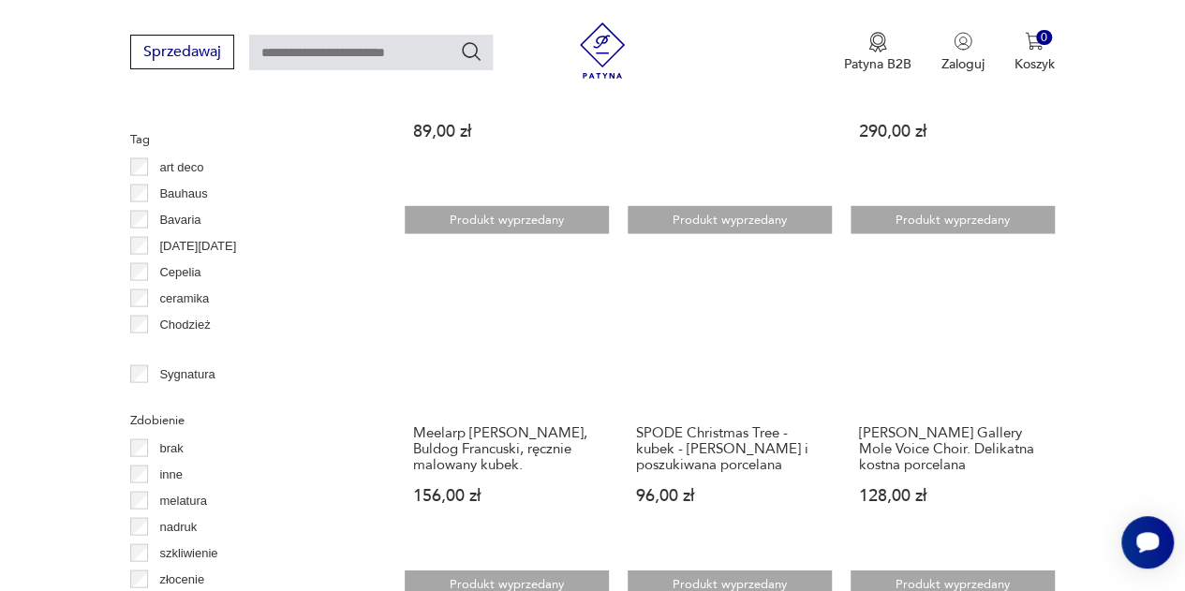
scroll to position [1778, 0]
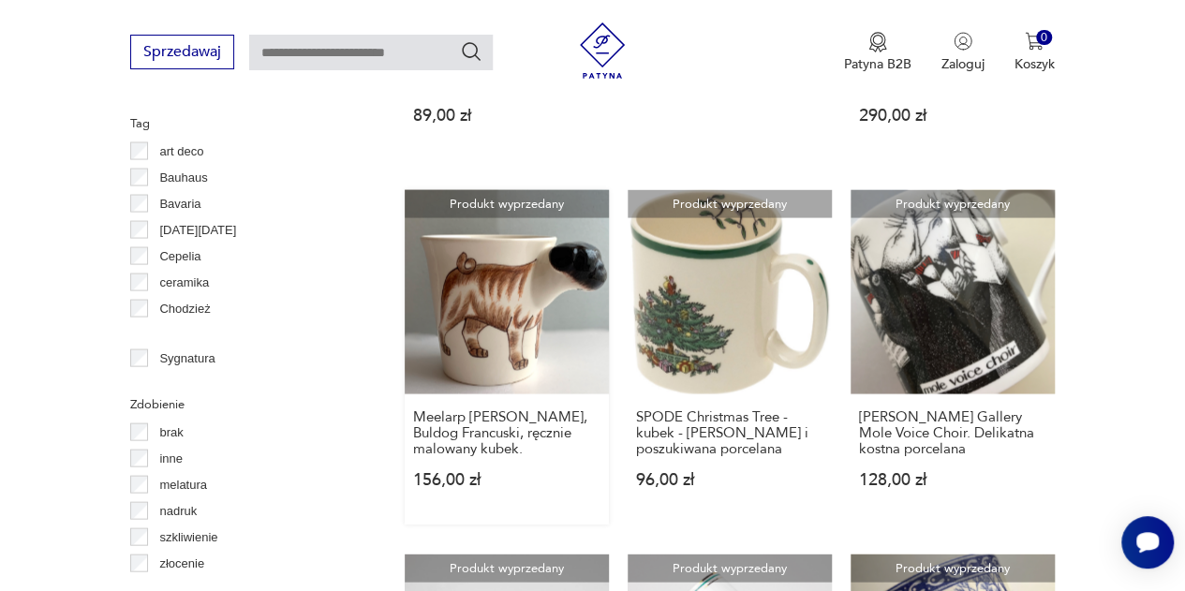
click at [543, 254] on link "Produkt wyprzedany Meelarp Potter, Buldog Francuski, ręcznie malowany kubek. 15…" at bounding box center [507, 357] width 204 height 334
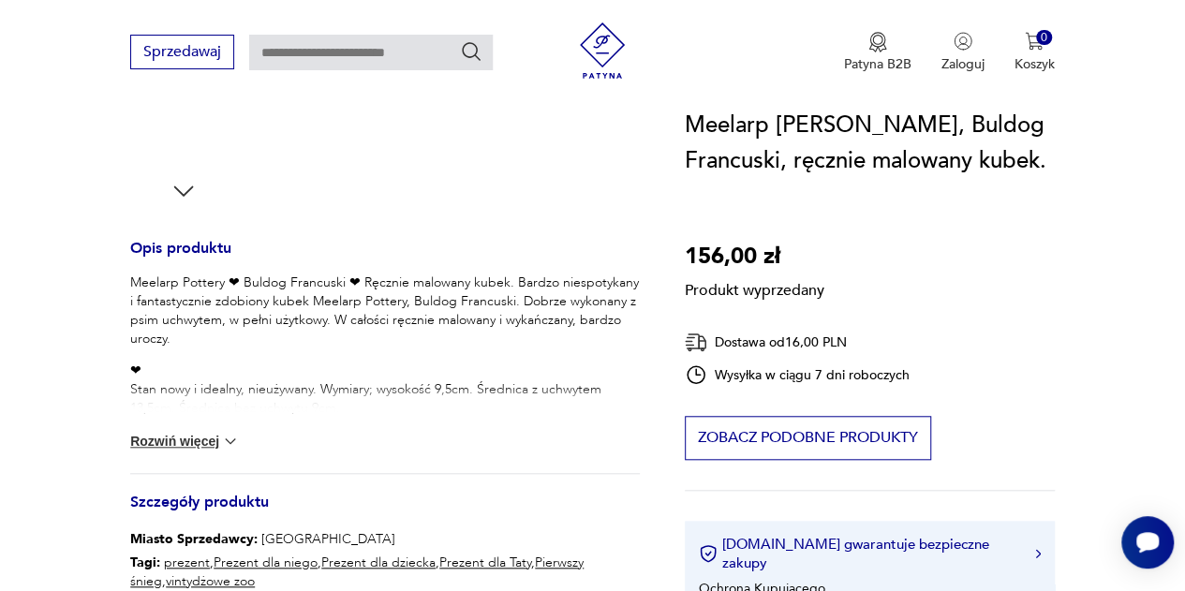
scroll to position [686, 0]
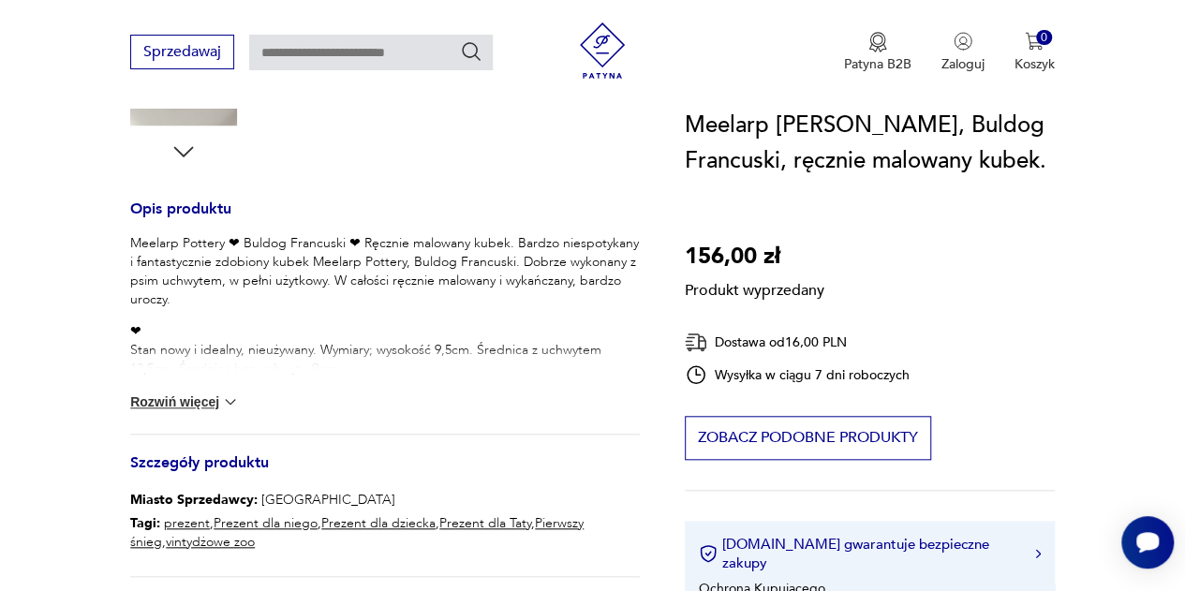
click at [170, 402] on button "Rozwiń więcej" at bounding box center [184, 401] width 109 height 19
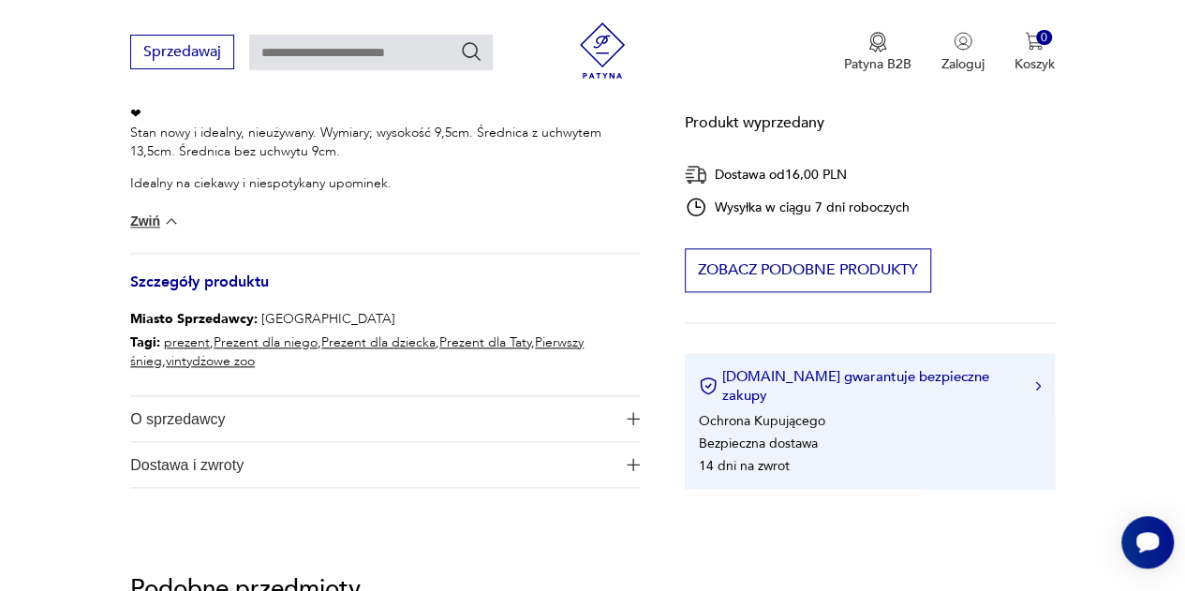
scroll to position [1198, 0]
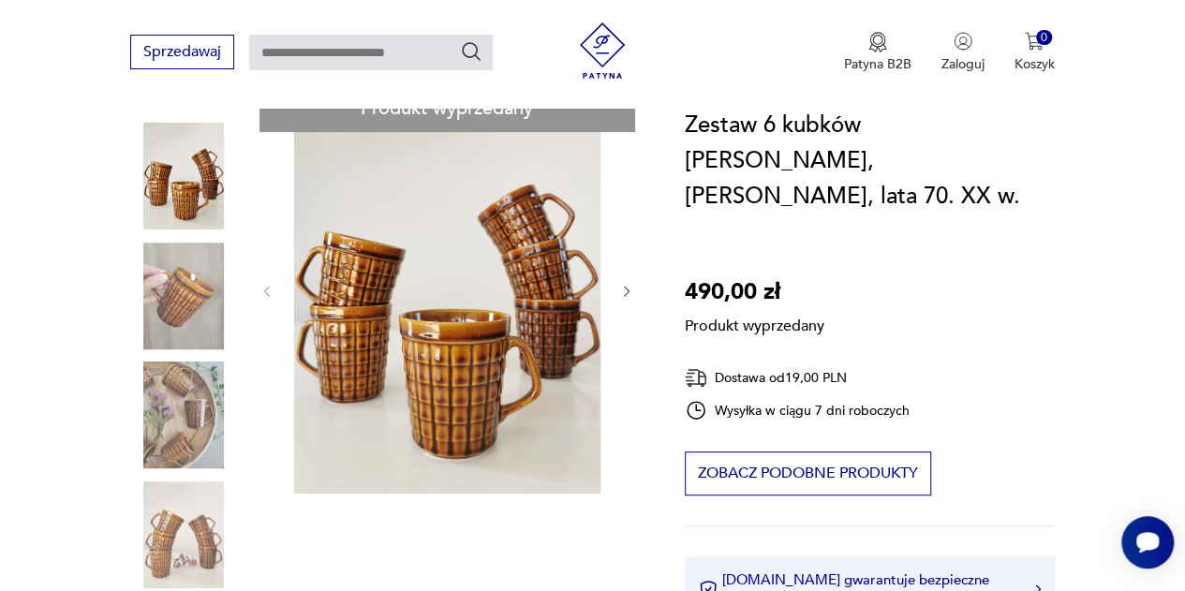
scroll to position [225, 0]
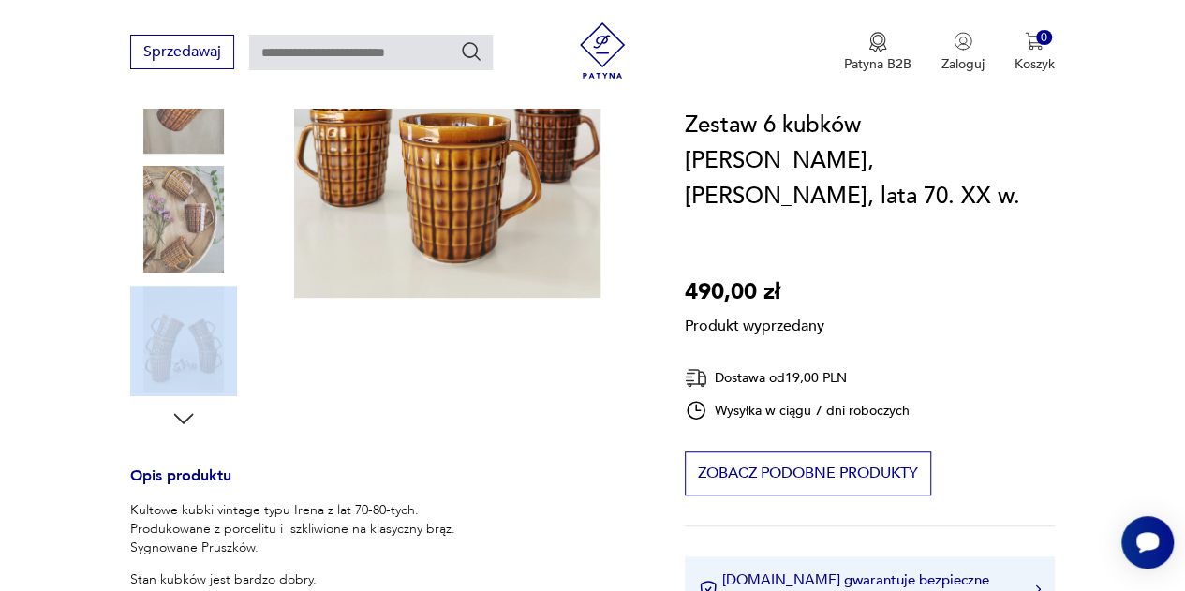
drag, startPoint x: 182, startPoint y: 353, endPoint x: 191, endPoint y: 424, distance: 71.8
click at [191, 424] on div "Produkt wyprzedany Opis produktu Kultowe kubki vintage typu Irena z lat 70-80-t…" at bounding box center [384, 489] width 509 height 1201
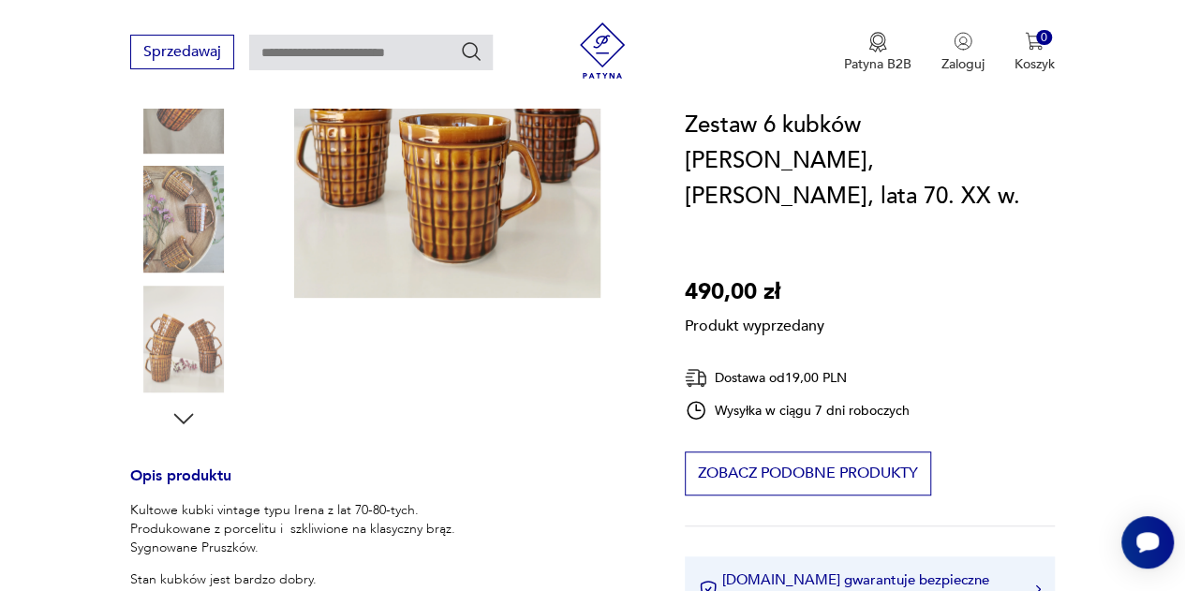
click at [191, 424] on div "Produkt wyprzedany Opis produktu Kultowe kubki vintage typu Irena z lat 70-80-t…" at bounding box center [384, 489] width 509 height 1201
click at [185, 421] on div "Produkt wyprzedany Opis produktu Kultowe kubki vintage typu Irena z lat 70-80-t…" at bounding box center [384, 489] width 509 height 1201
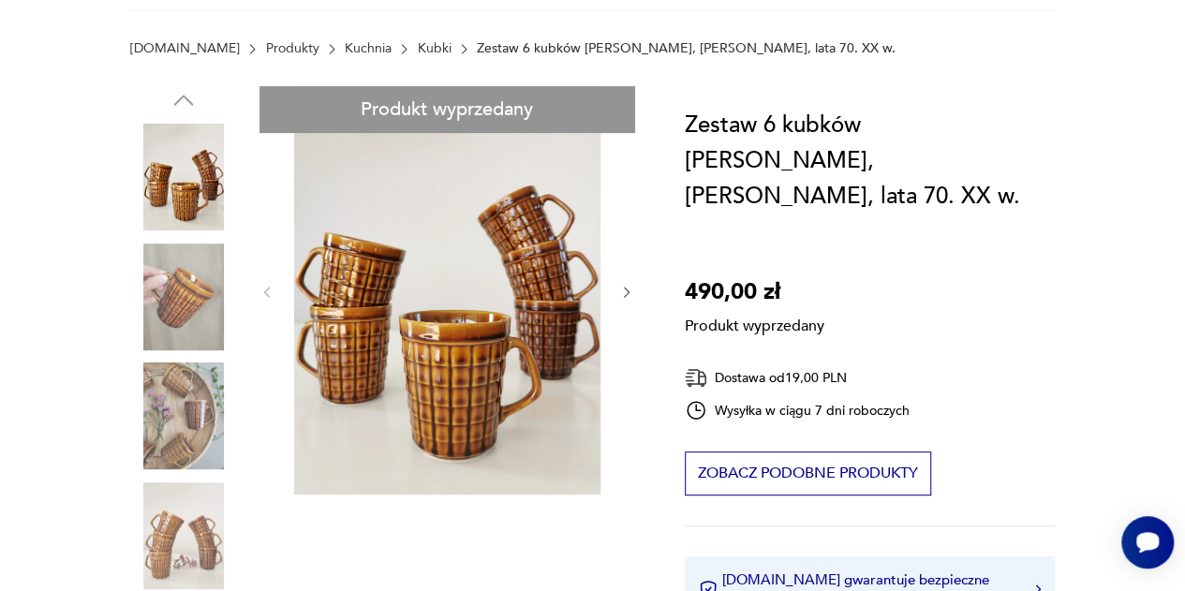
scroll to position [0, 0]
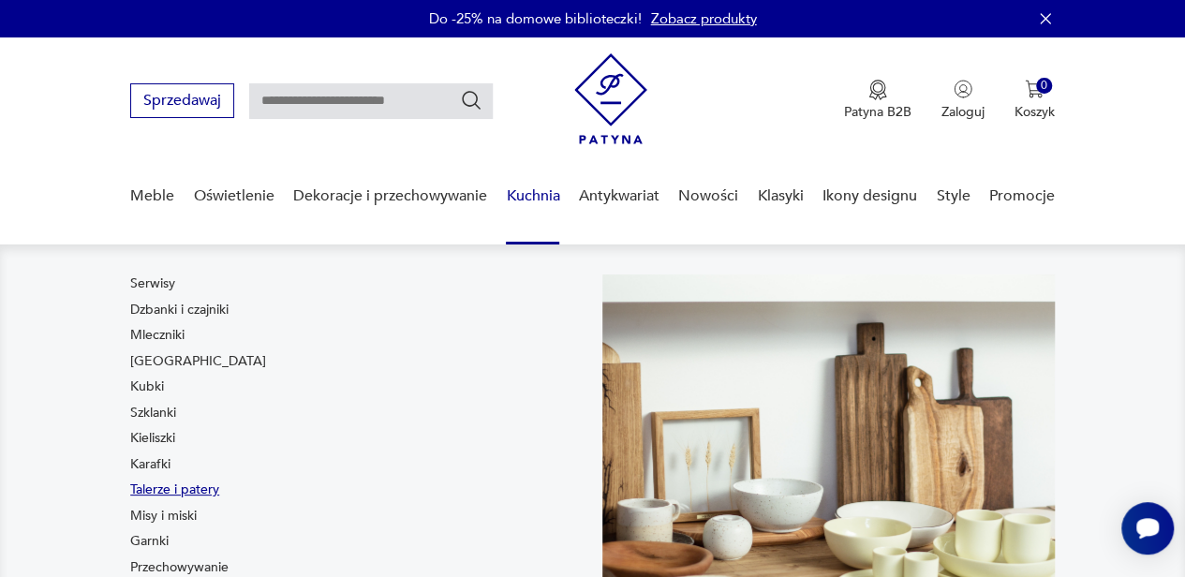
click at [167, 488] on link "Talerze i patery" at bounding box center [174, 489] width 89 height 19
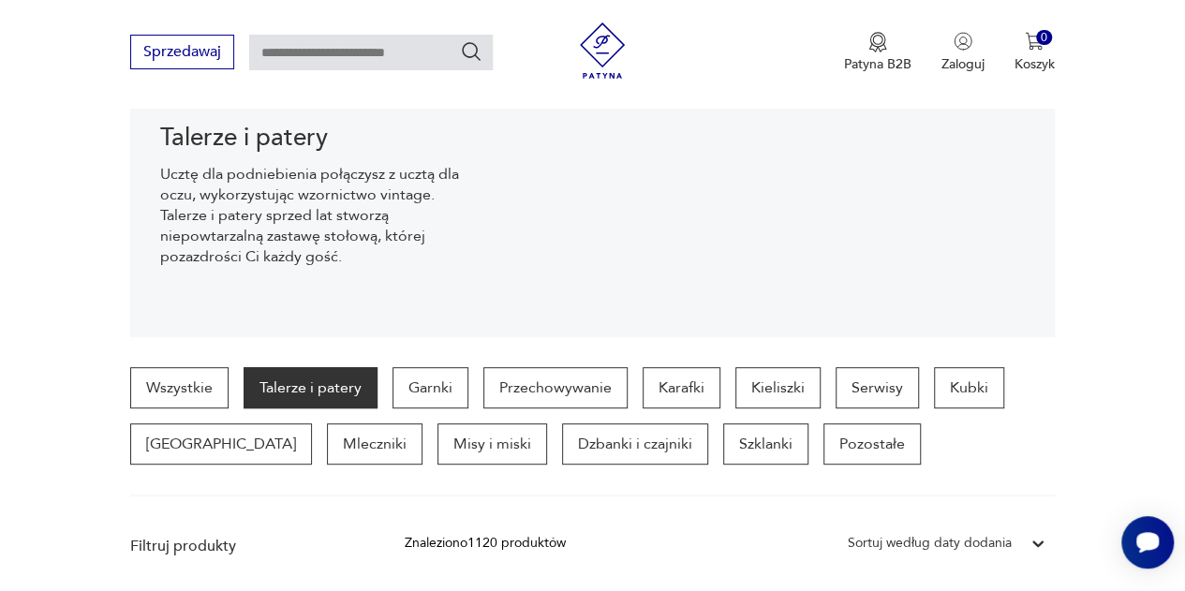
scroll to position [254, 0]
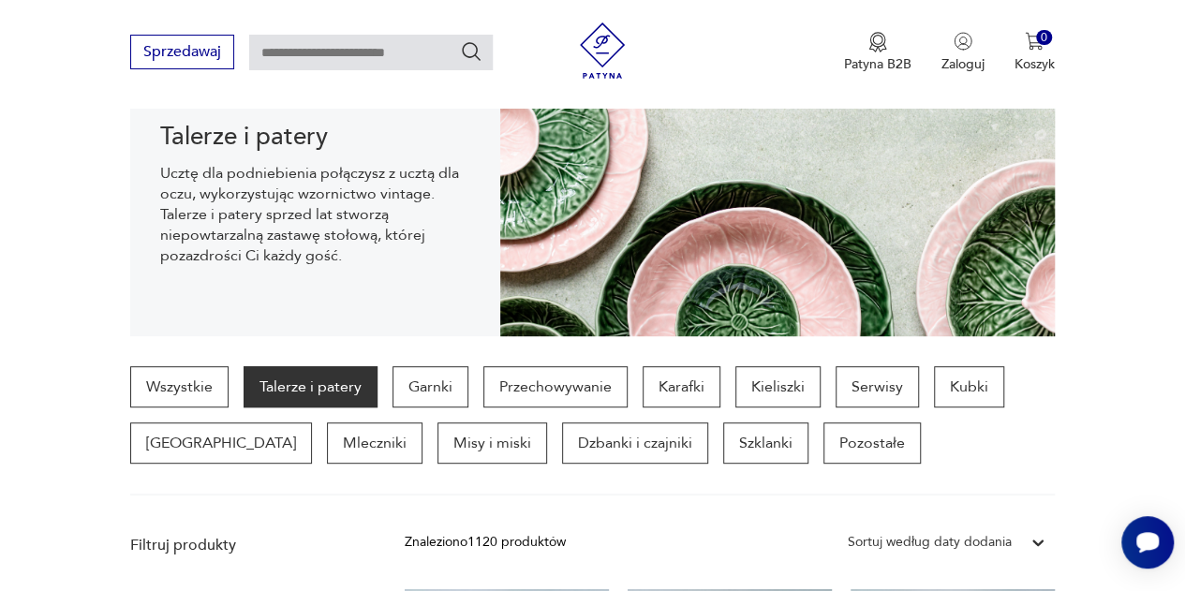
click at [1092, 243] on section "Talerze i patery Ucztę dla podniebienia połączysz z ucztą dla oczu, wykorzystuj…" at bounding box center [592, 195] width 1185 height 281
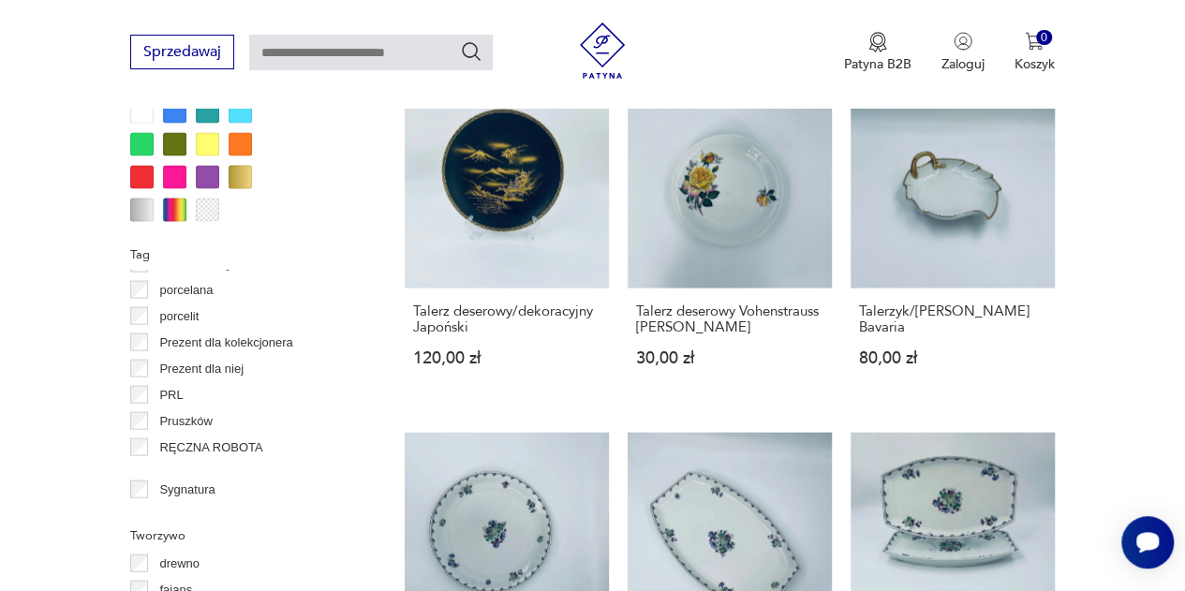
scroll to position [1064, 0]
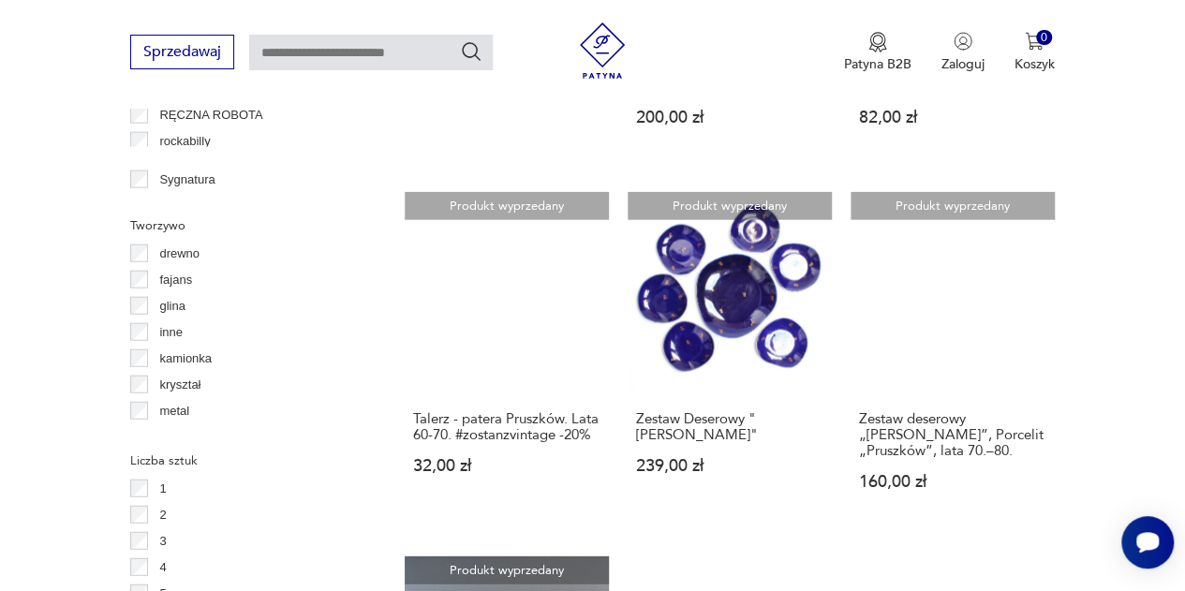
scroll to position [2163, 0]
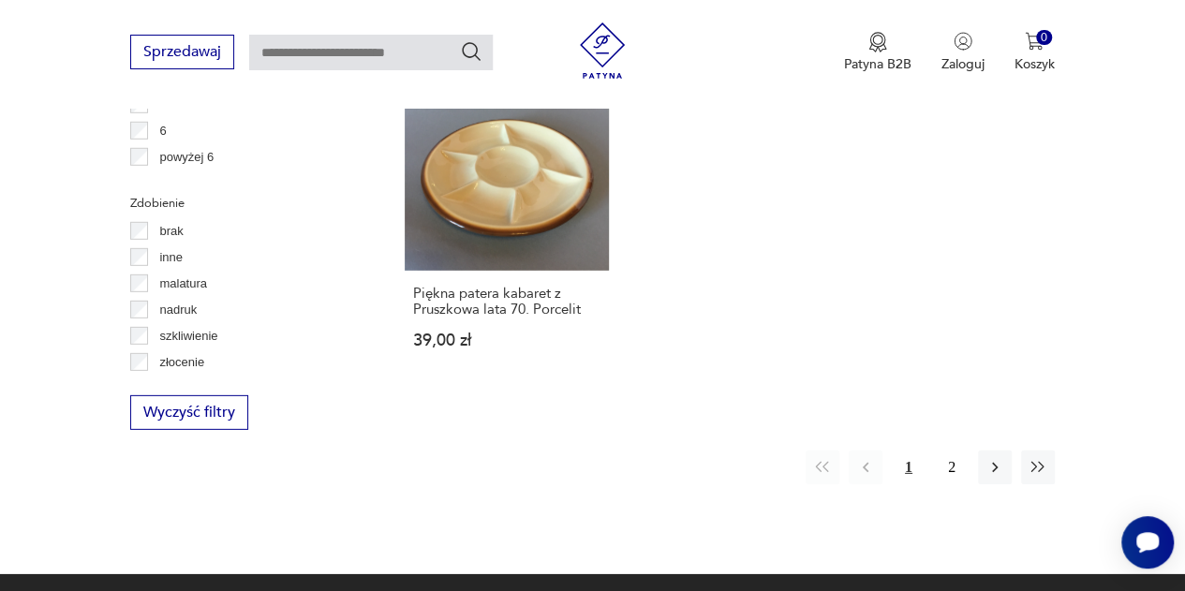
scroll to position [2650, 0]
click at [950, 450] on button "2" at bounding box center [952, 467] width 34 height 34
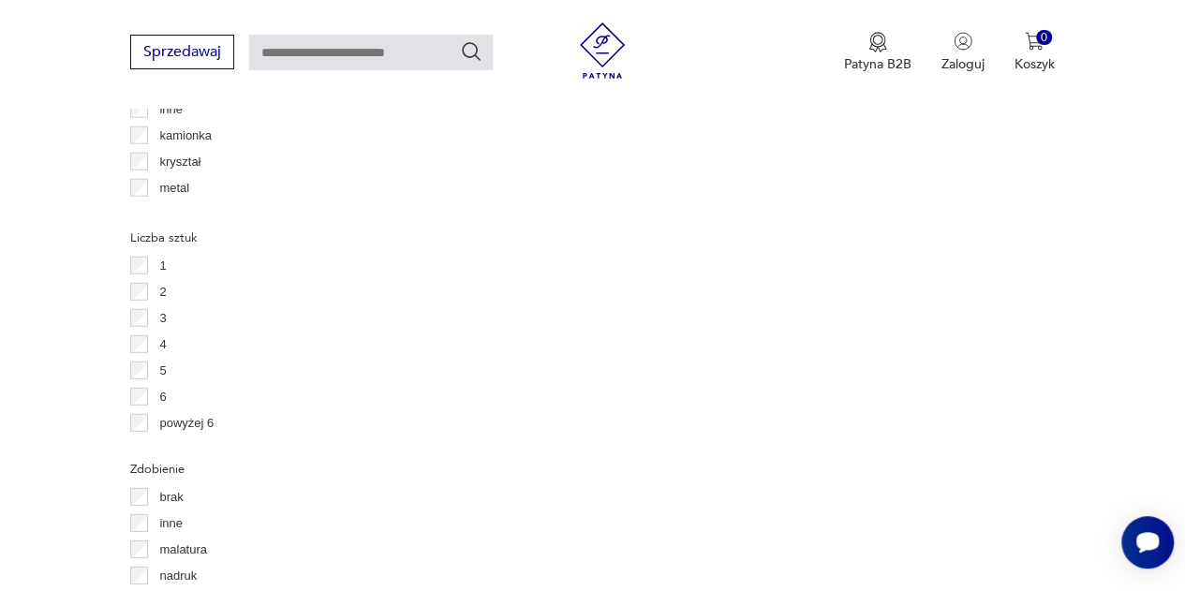
scroll to position [2399, 0]
